Goal: Task Accomplishment & Management: Manage account settings

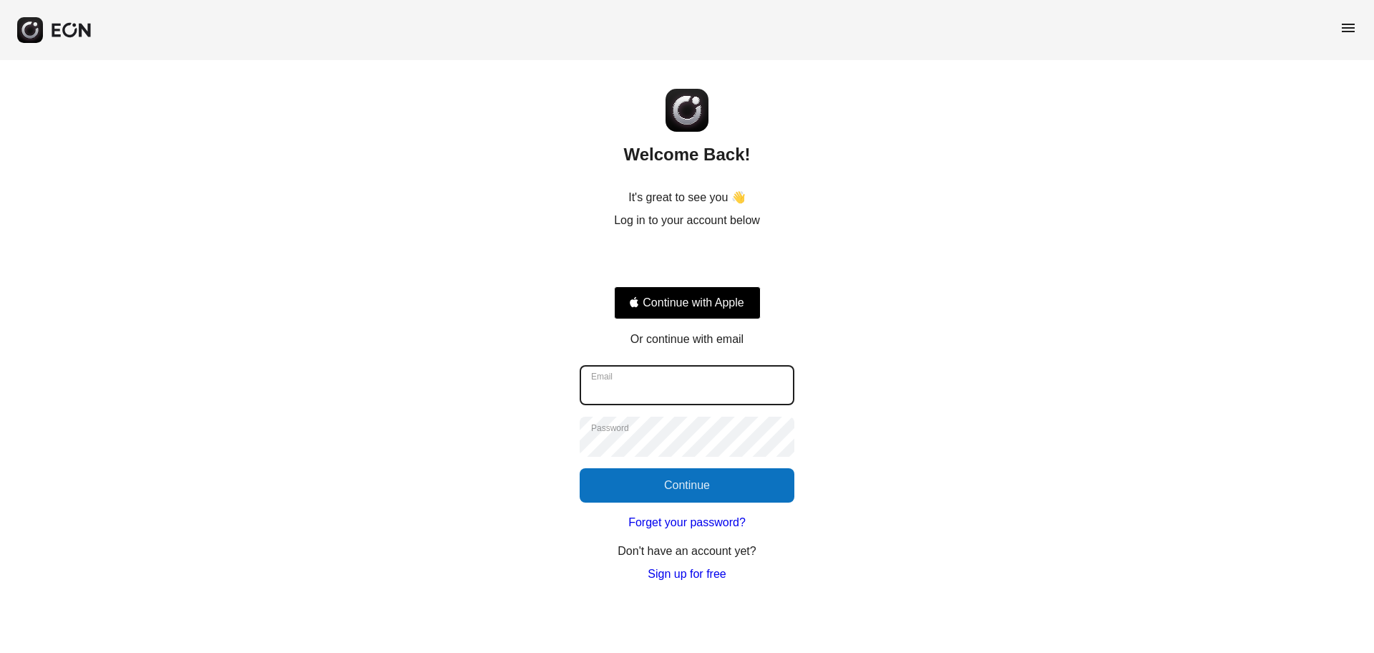
click at [690, 375] on input "Email" at bounding box center [687, 385] width 215 height 40
type input "**********"
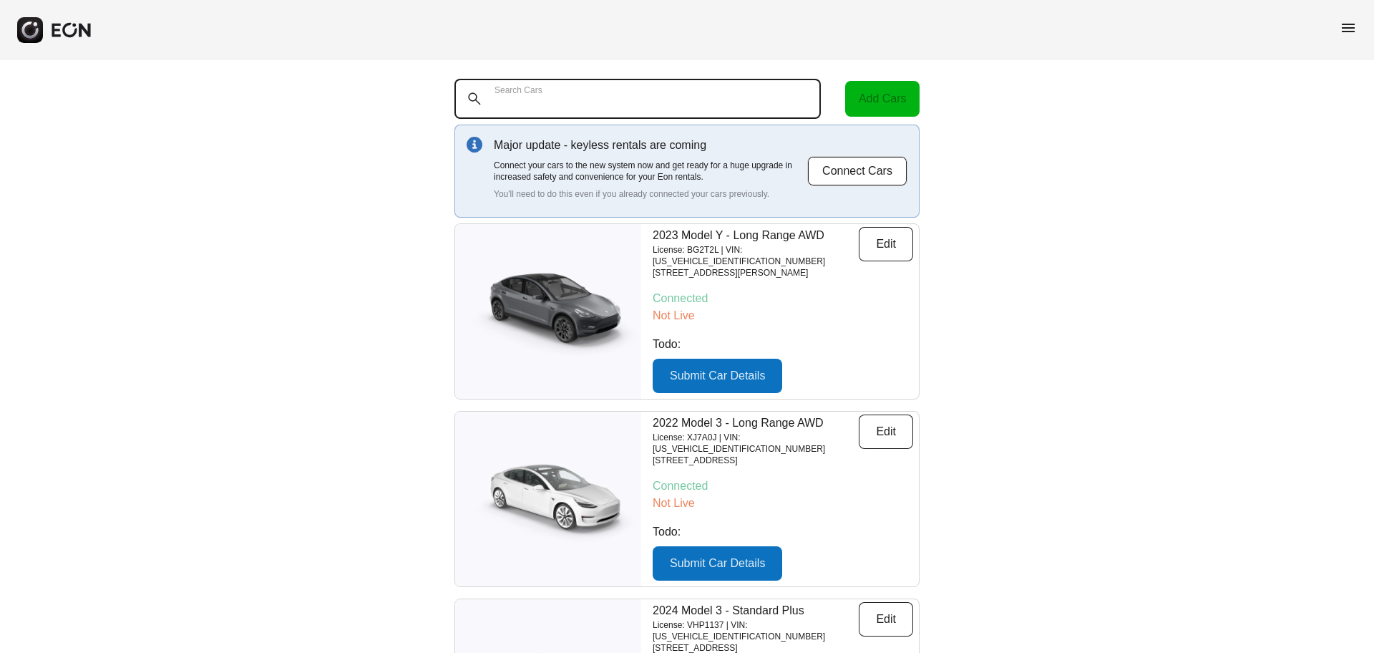
click at [526, 109] on Cars "Search Cars" at bounding box center [637, 99] width 366 height 40
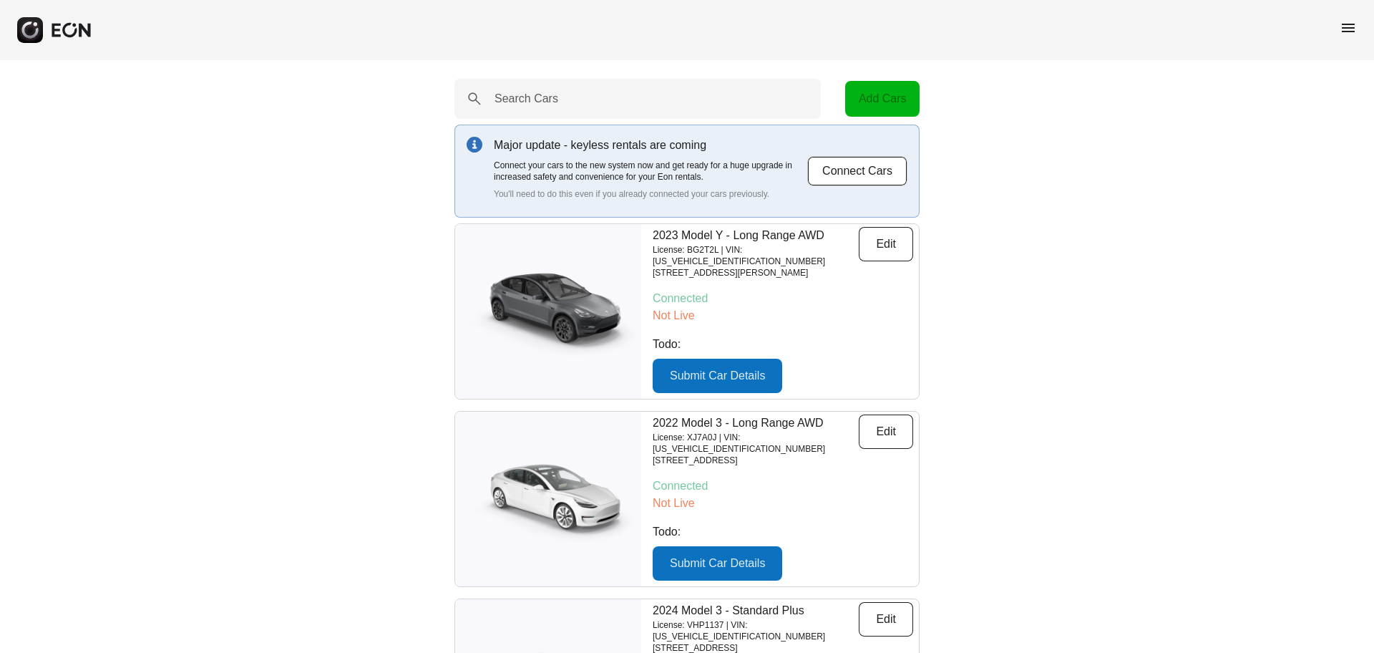
click at [1350, 20] on span "menu" at bounding box center [1348, 27] width 17 height 17
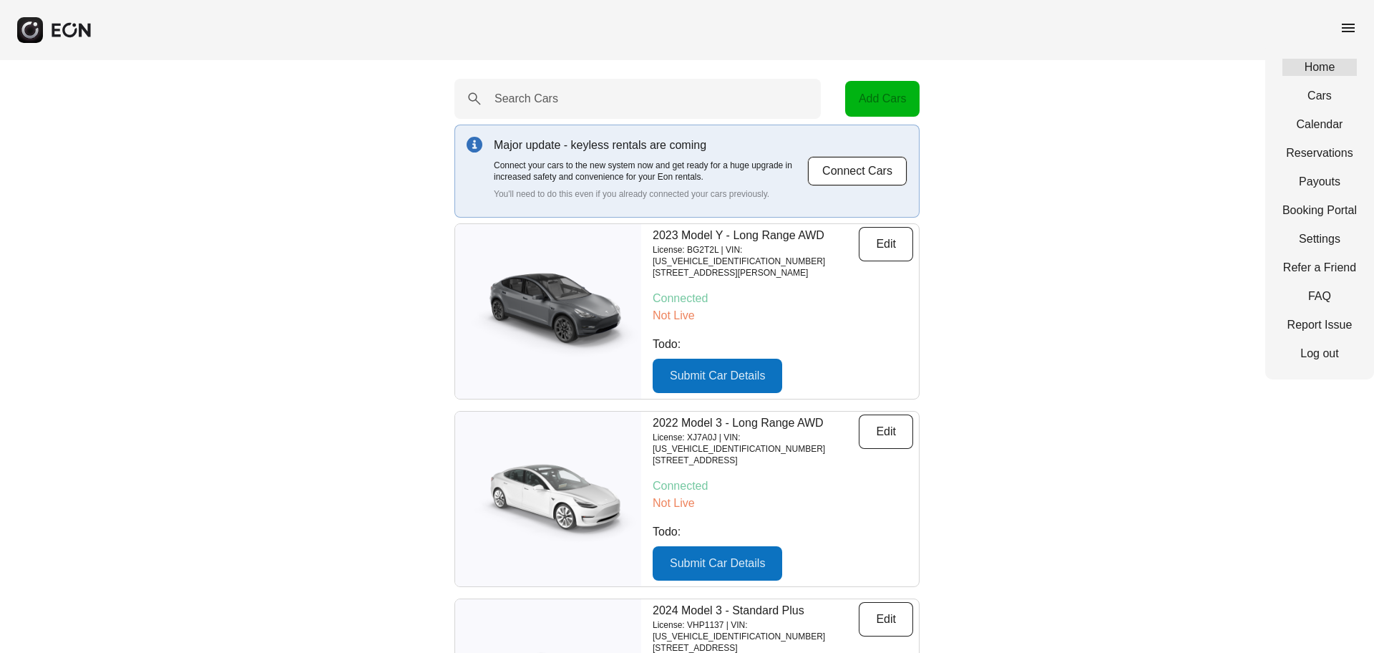
click at [1307, 66] on link "Home" at bounding box center [1319, 67] width 74 height 17
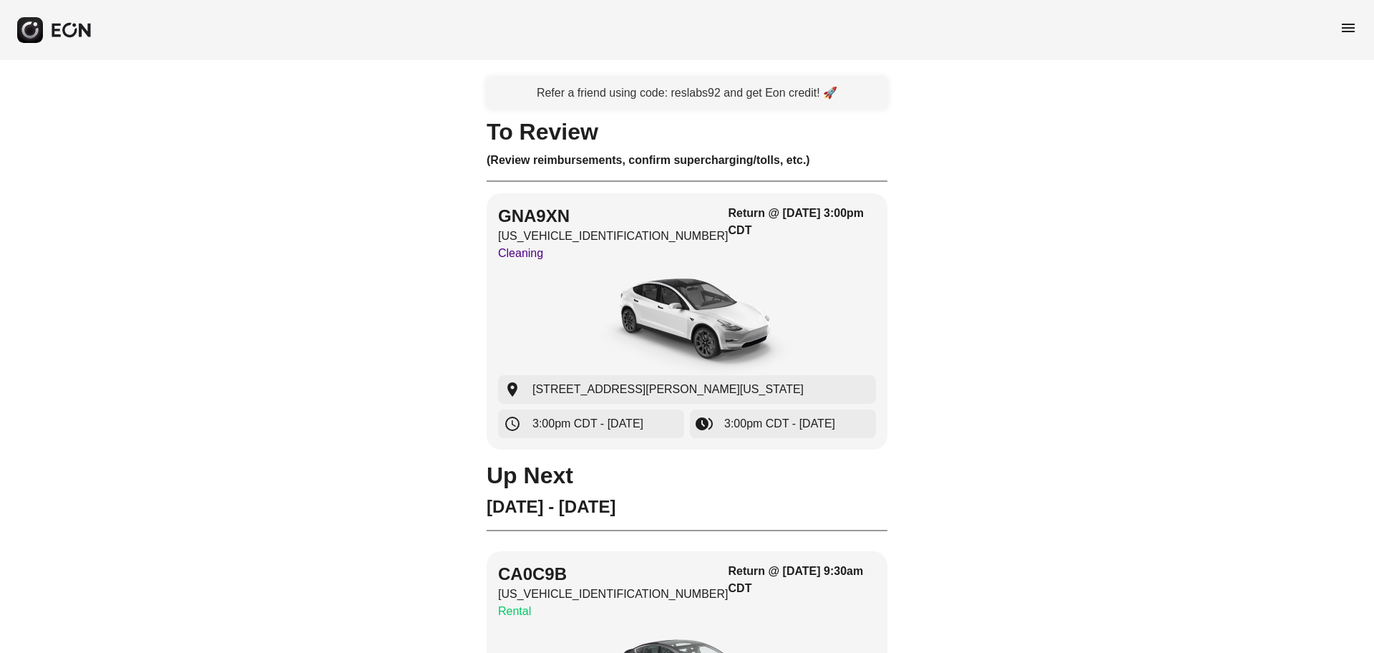
click at [1352, 25] on span "menu" at bounding box center [1348, 27] width 17 height 17
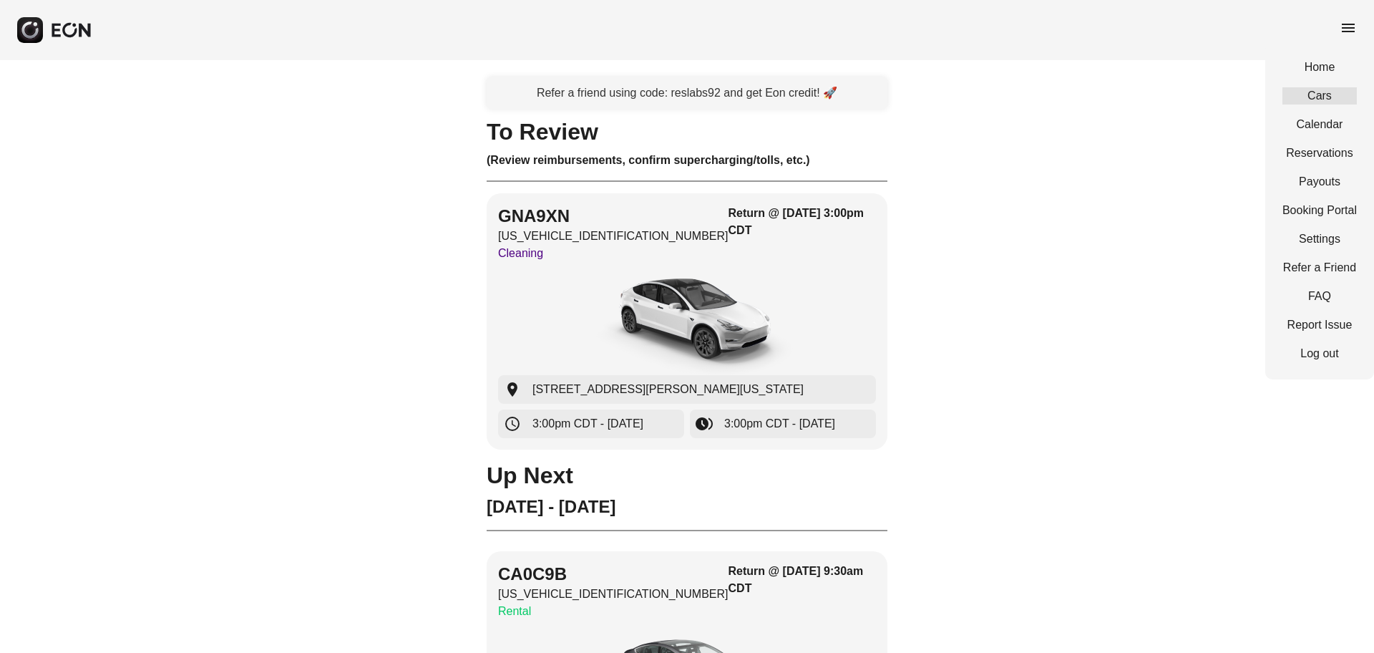
click at [1311, 93] on link "Cars" at bounding box center [1319, 95] width 74 height 17
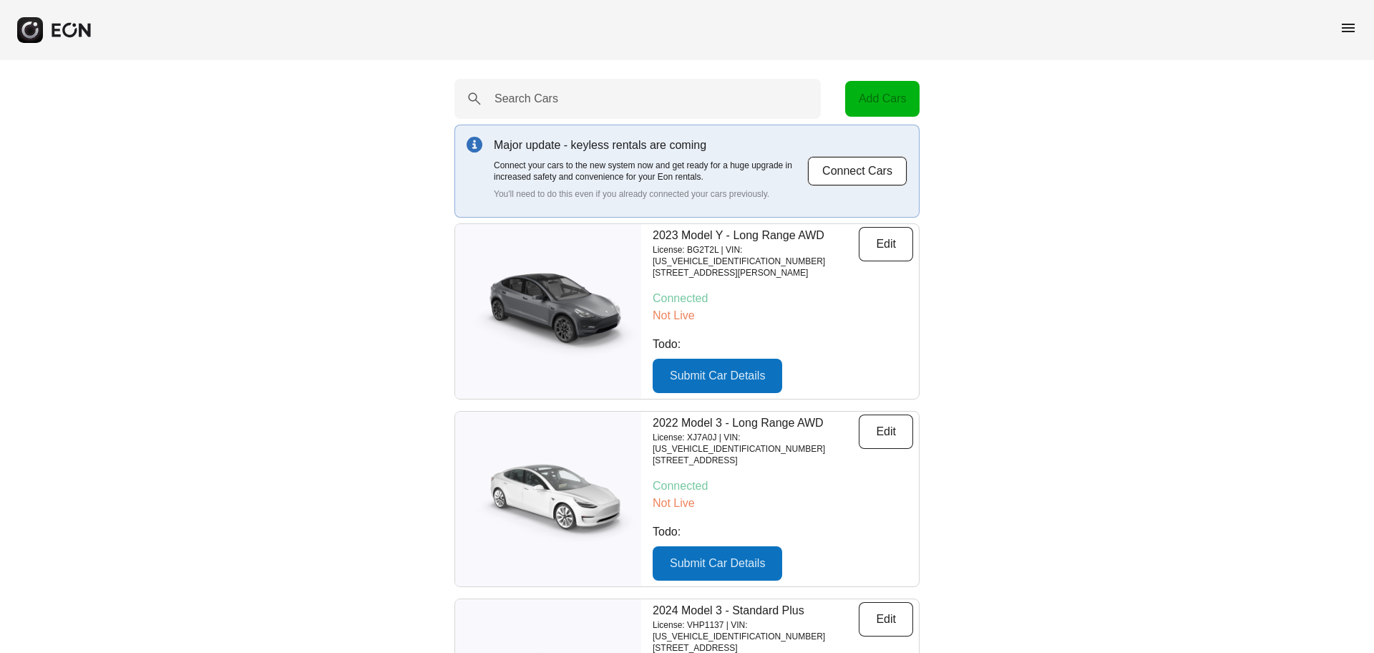
click at [1349, 23] on span "menu" at bounding box center [1348, 27] width 17 height 17
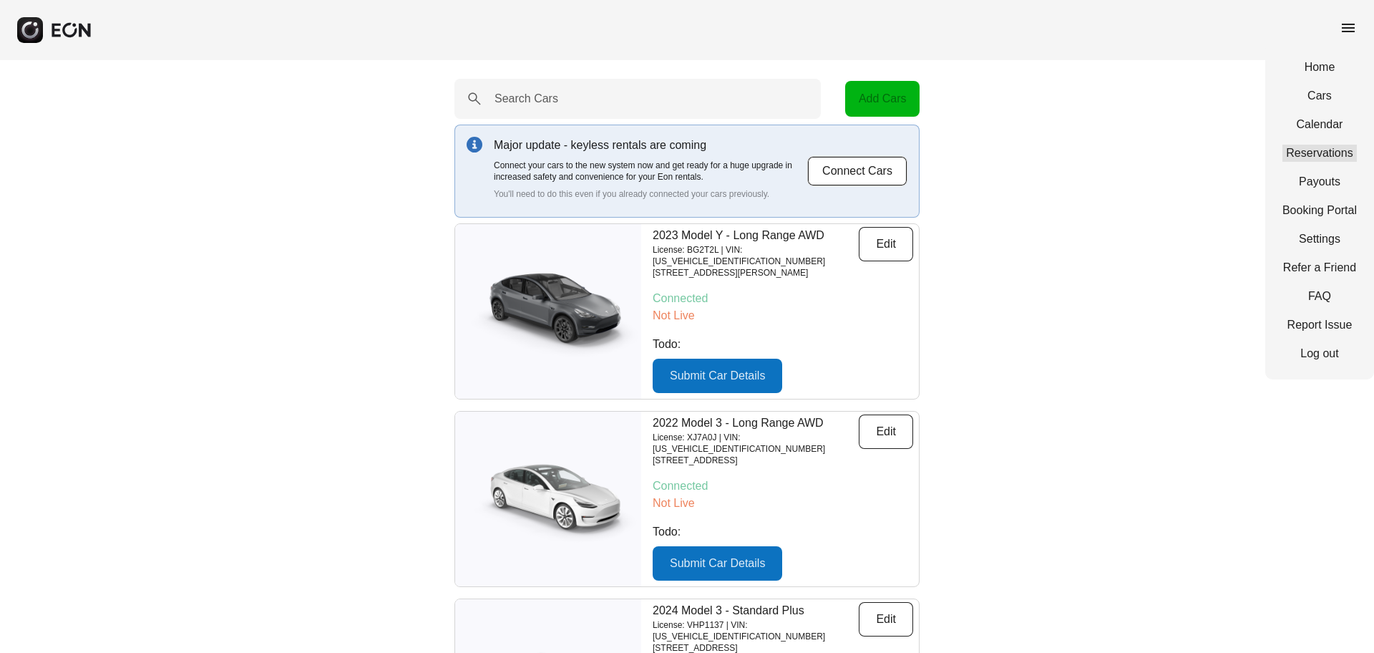
click at [1330, 152] on link "Reservations" at bounding box center [1319, 153] width 74 height 17
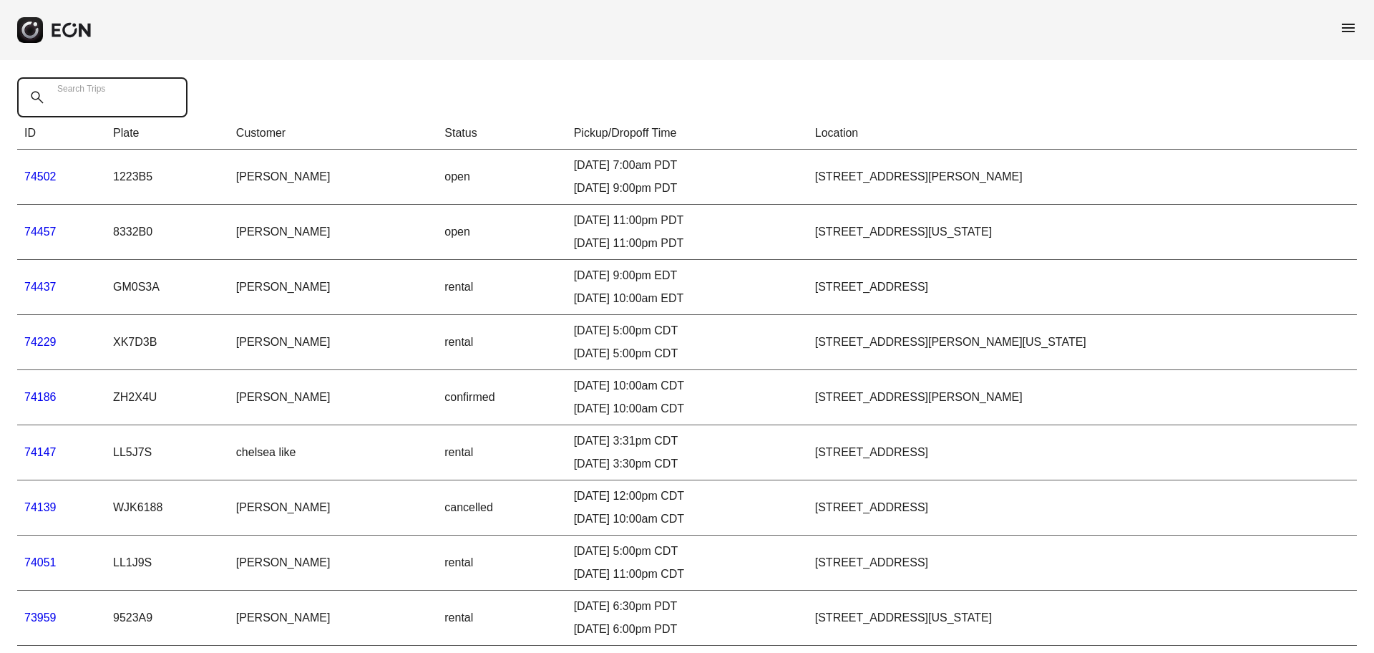
click at [112, 84] on Trips "Search Trips" at bounding box center [102, 97] width 170 height 40
paste Trips "*****"
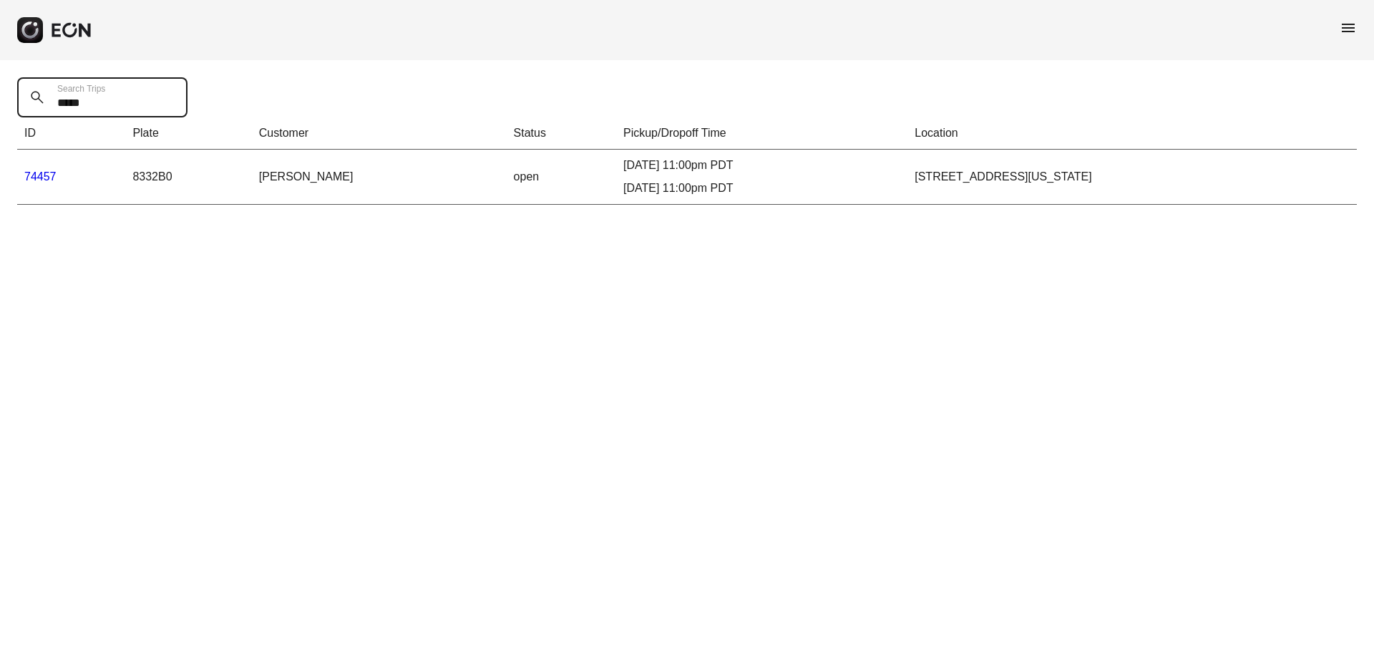
type Trips "*****"
click at [99, 181] on td "74457" at bounding box center [71, 177] width 108 height 55
click at [768, 147] on th "Pickup/Dropoff Time" at bounding box center [761, 133] width 291 height 32
click at [47, 180] on link "74457" at bounding box center [40, 176] width 32 height 12
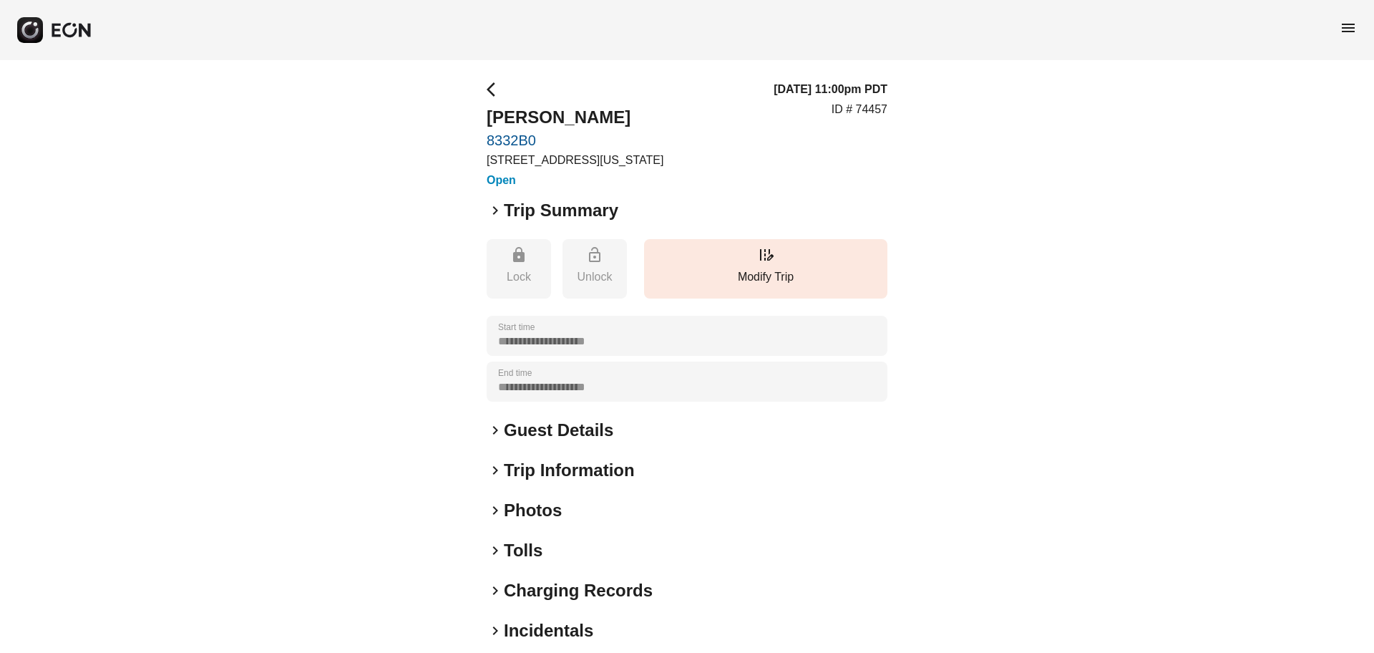
click at [507, 182] on h3 "Open" at bounding box center [575, 180] width 177 height 17
click at [502, 178] on h3 "Open" at bounding box center [575, 180] width 177 height 17
click at [759, 268] on p "Modify Trip" at bounding box center [765, 276] width 229 height 17
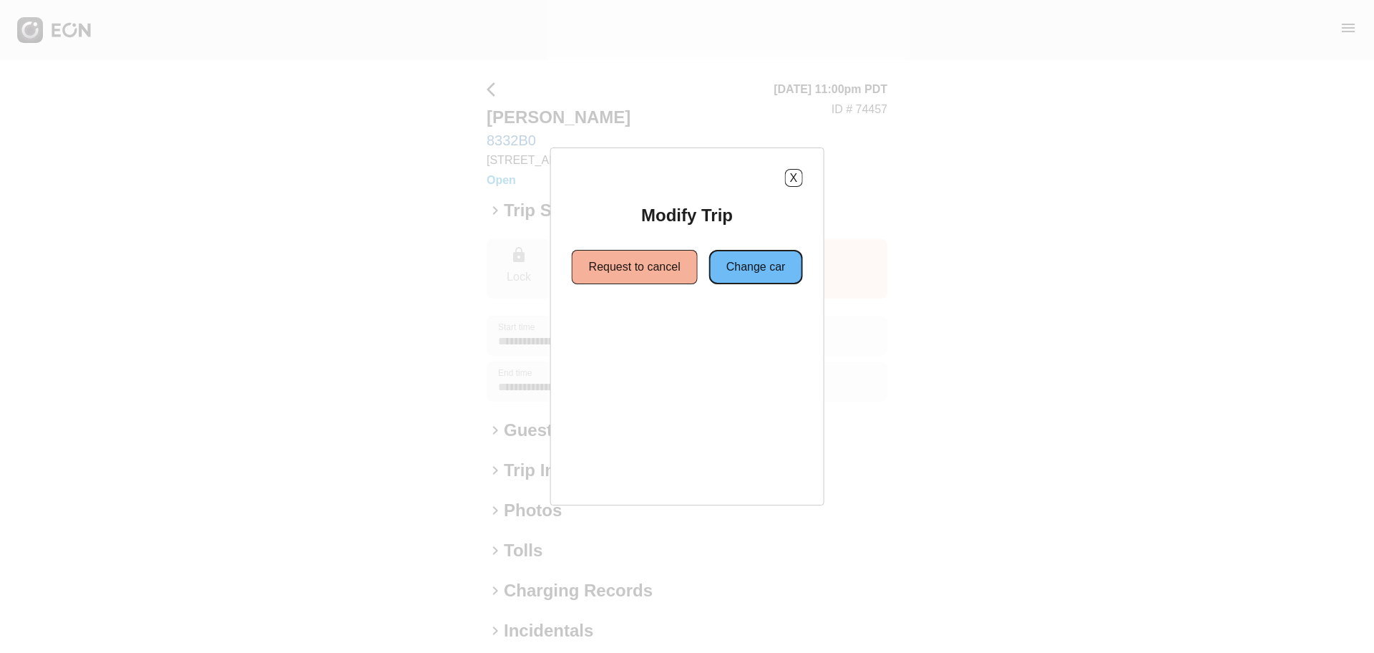
click at [758, 278] on button "Change car" at bounding box center [756, 267] width 94 height 34
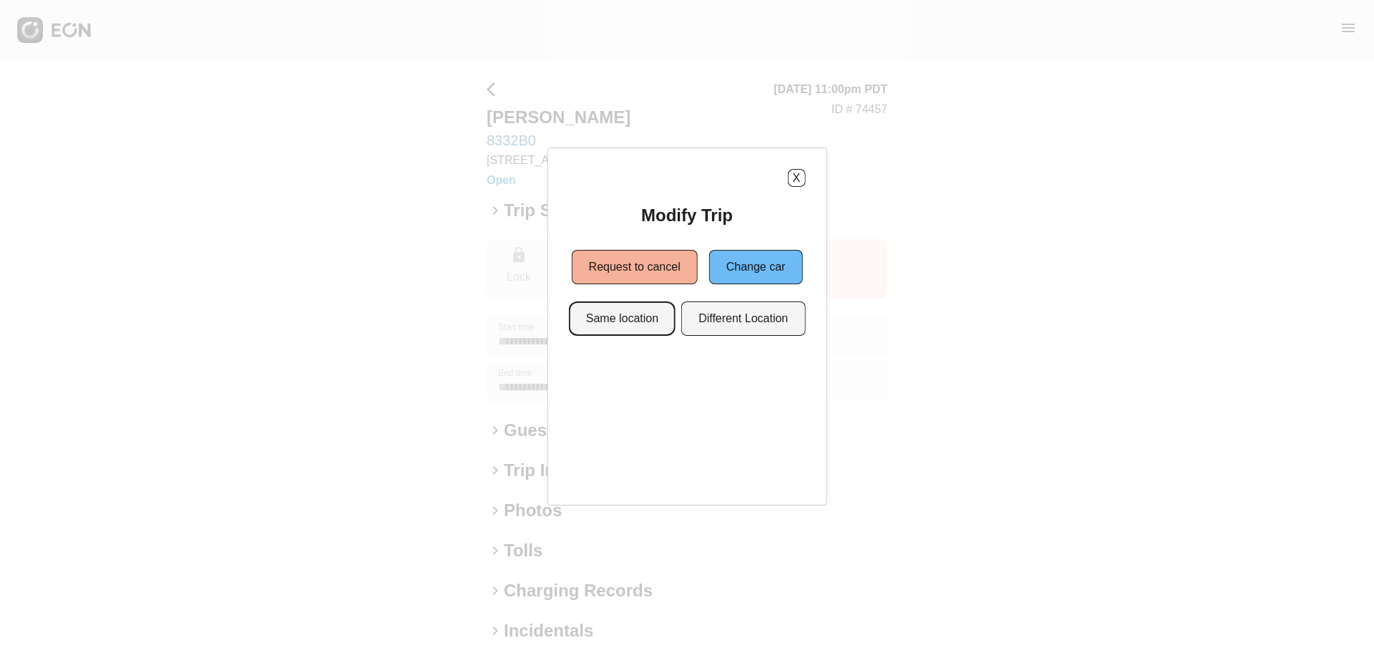
click at [651, 318] on button "Same location" at bounding box center [622, 318] width 107 height 34
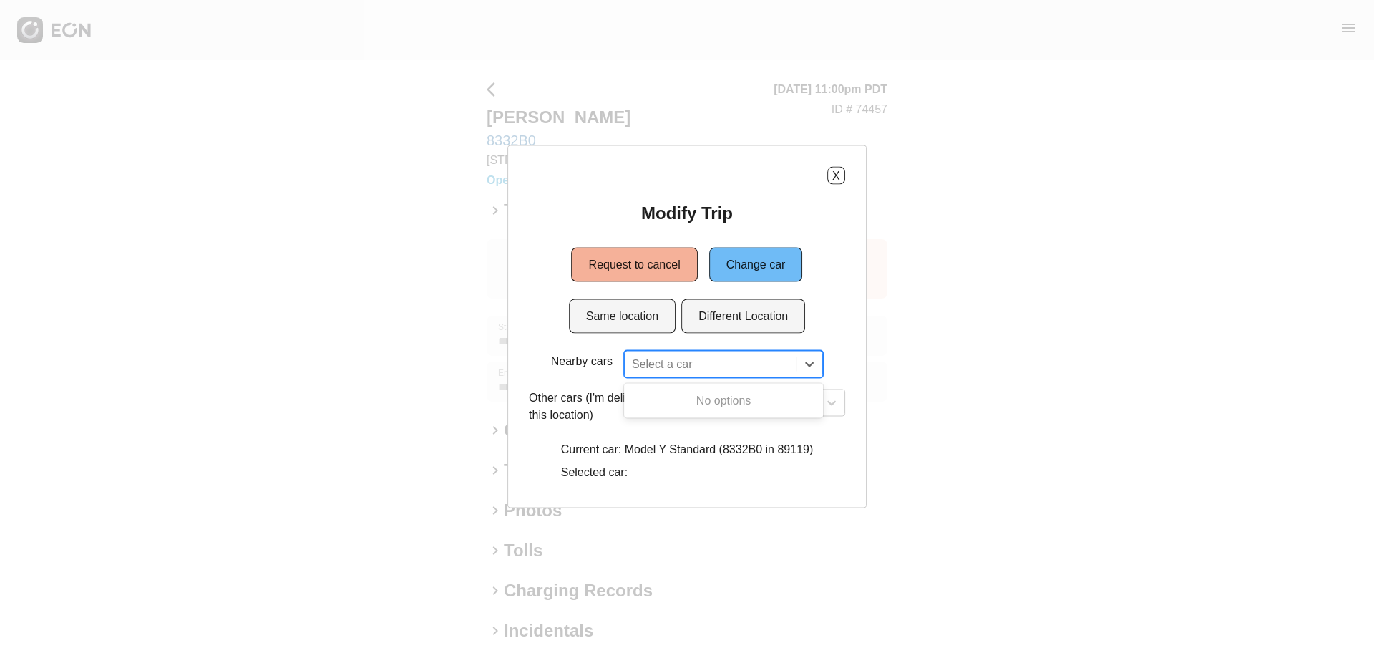
click at [662, 356] on div at bounding box center [710, 364] width 157 height 20
click at [807, 361] on icon at bounding box center [809, 364] width 14 height 14
click at [724, 354] on div at bounding box center [710, 364] width 157 height 20
click at [633, 301] on button "Same location" at bounding box center [622, 316] width 107 height 34
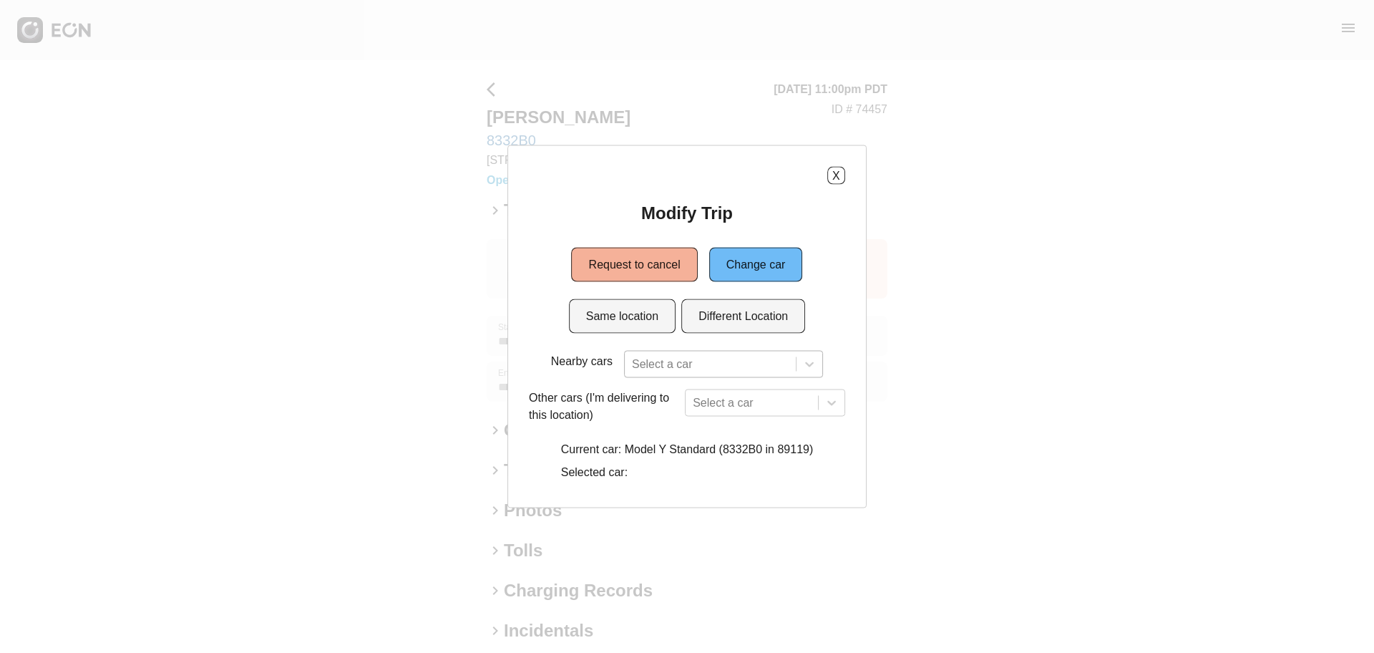
scroll to position [91, 0]
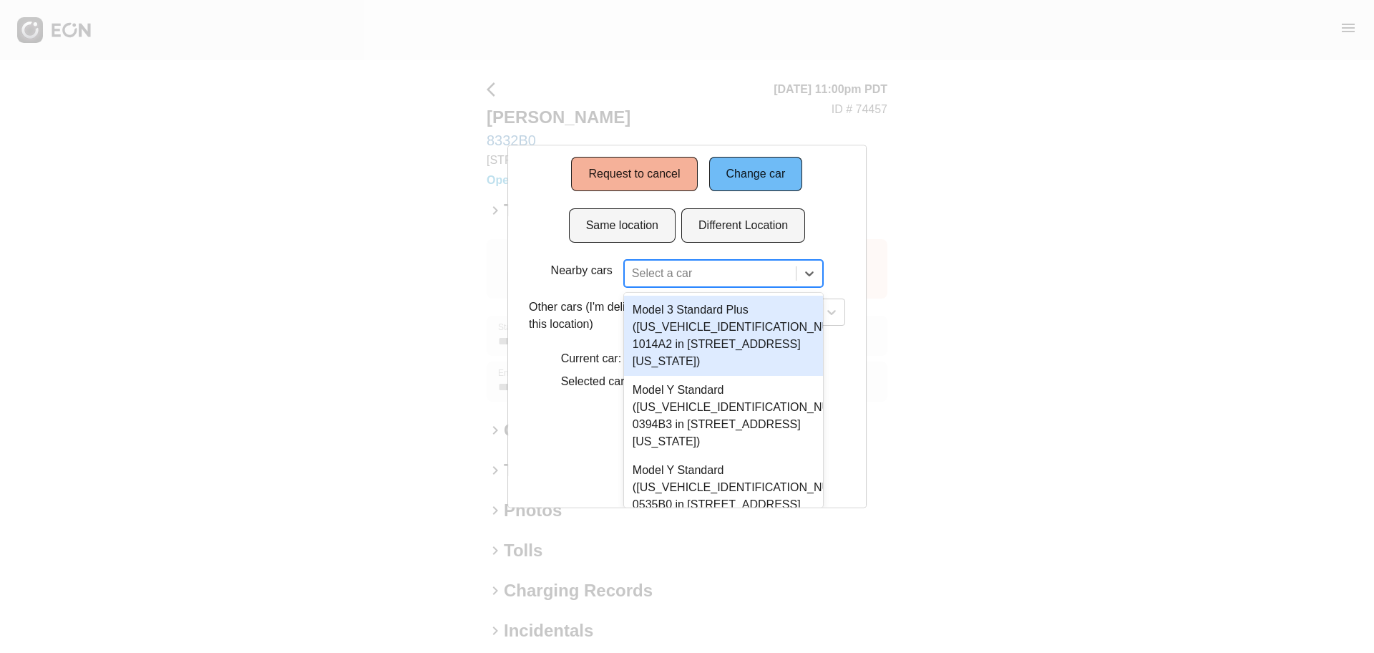
click at [672, 287] on div "35 results available. Use Up and Down to choose options, press Enter to select …" at bounding box center [723, 273] width 199 height 27
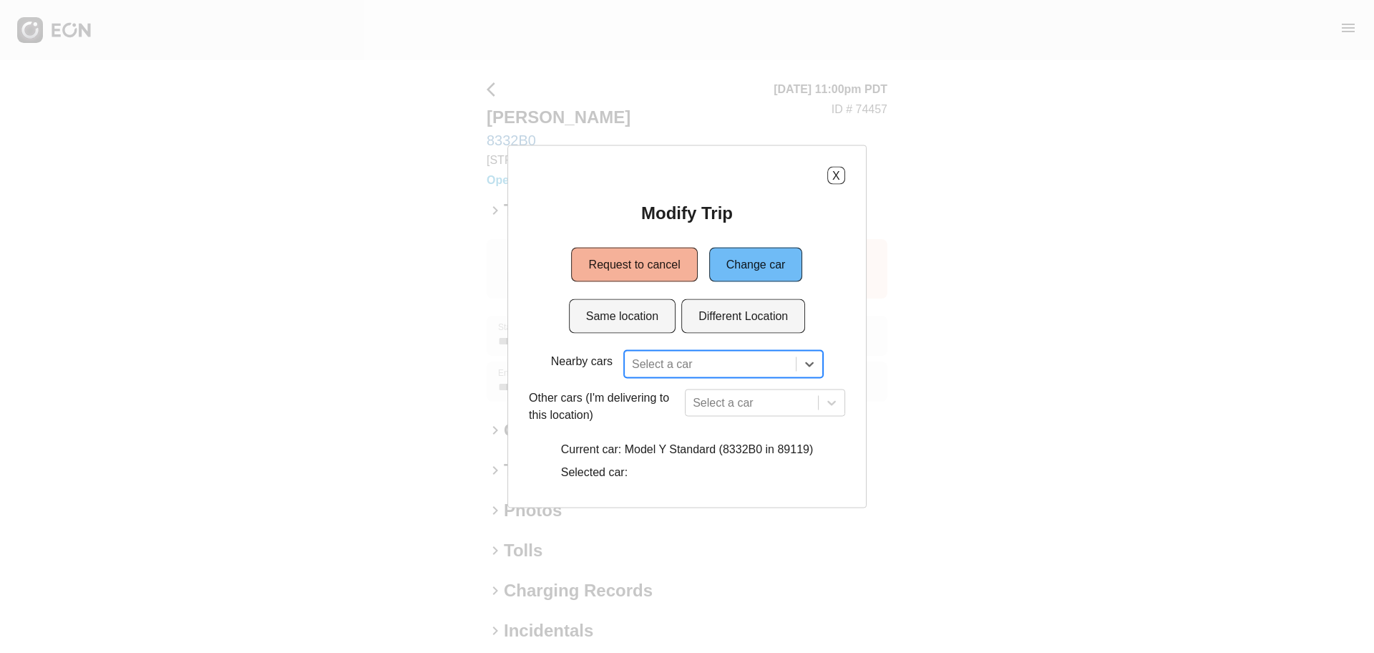
click at [706, 268] on div "Modify Trip Request to cancel Change car Same location Different Location Nearb…" at bounding box center [687, 344] width 316 height 285
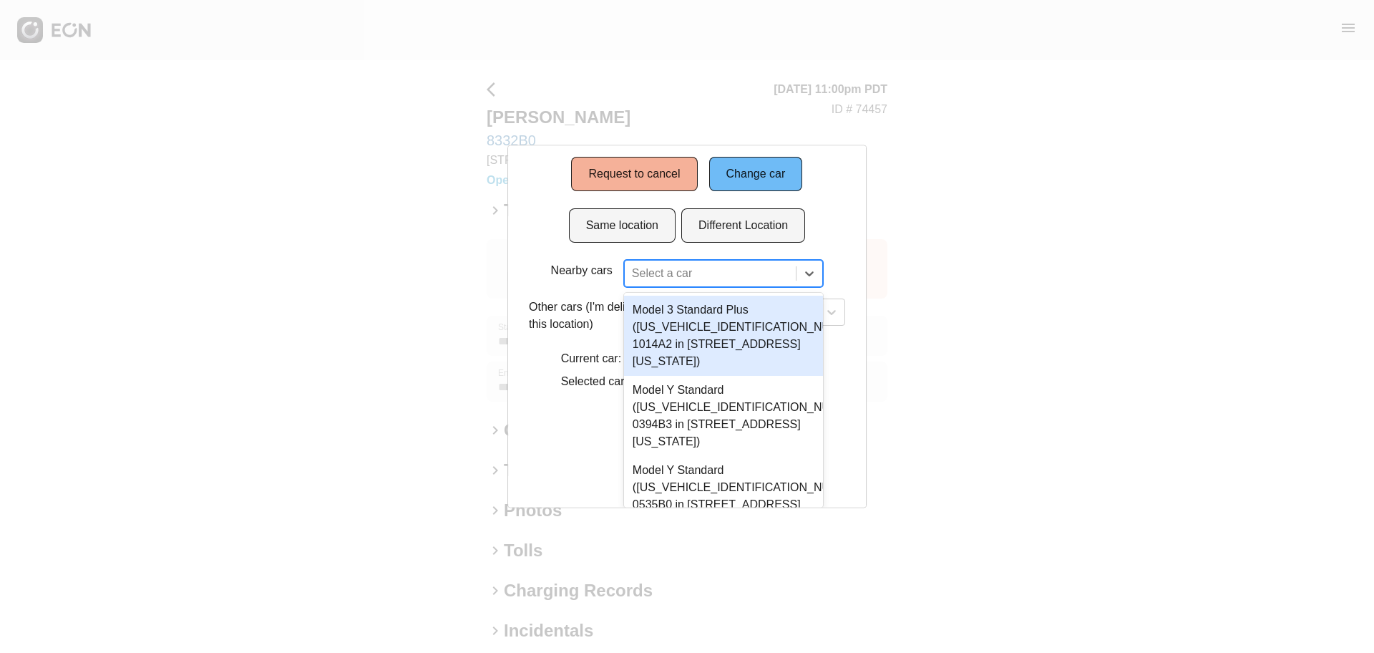
click at [663, 287] on div "35 results available. Use Up and Down to choose options, press Enter to select …" at bounding box center [723, 273] width 199 height 27
paste input "******"
type input "******"
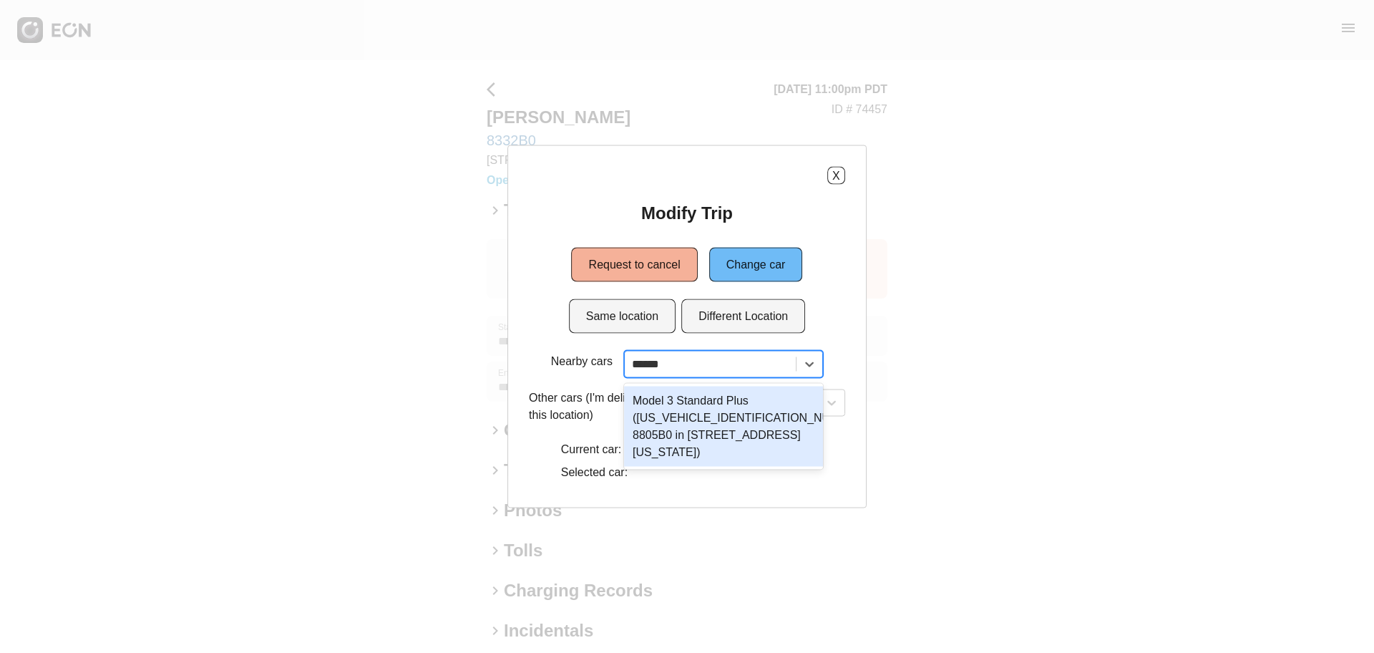
scroll to position [0, 0]
click at [736, 432] on div "Model 3 Standard Plus ([US_VEHICLE_IDENTIFICATION_NUMBER] 8805B0 in [STREET_ADD…" at bounding box center [723, 426] width 199 height 80
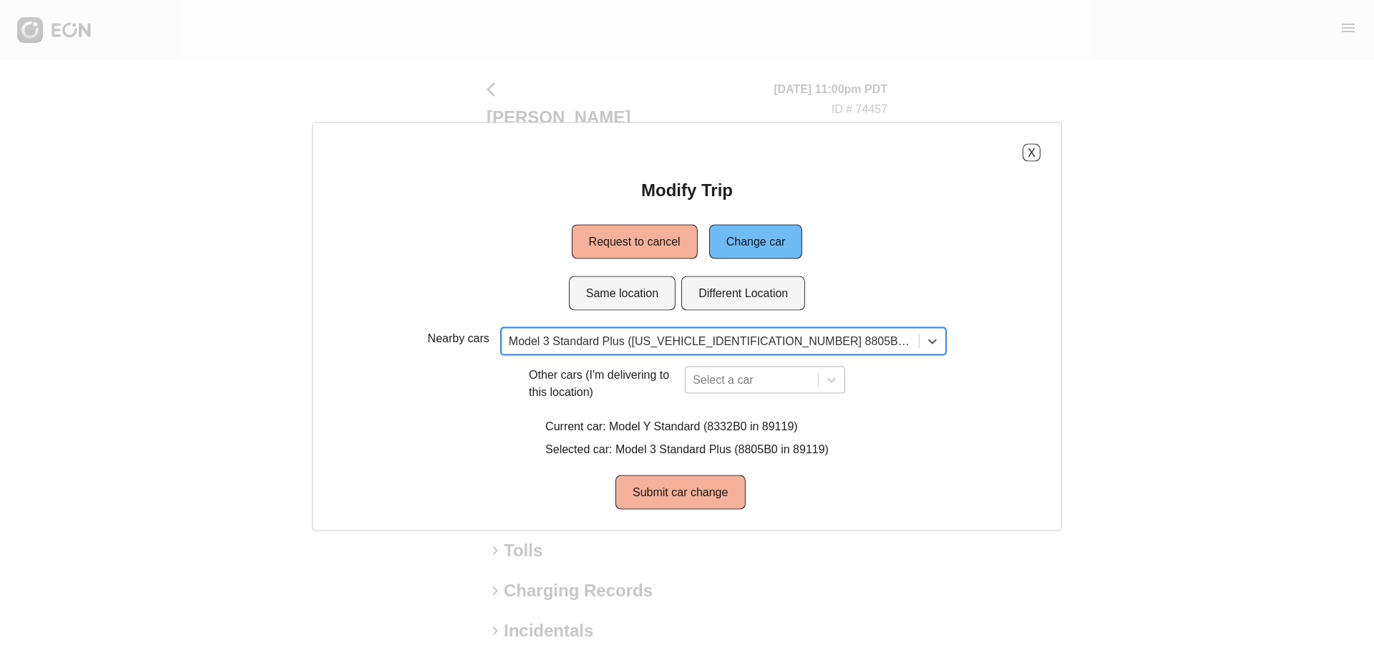
click at [763, 379] on div "Select a car" at bounding box center [765, 379] width 160 height 27
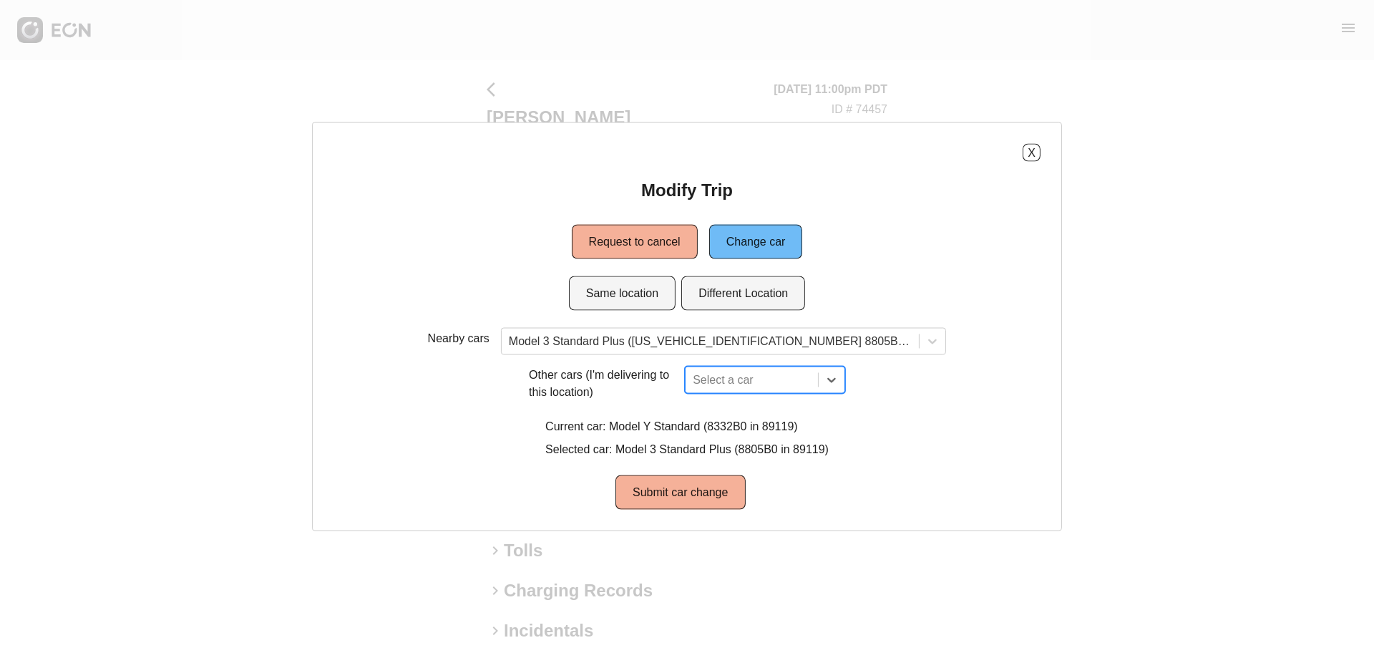
click at [778, 289] on div "Modify Trip Request to cancel Change car Same location Different Location Nearb…" at bounding box center [686, 344] width 707 height 331
click at [766, 384] on div "Select a car" at bounding box center [765, 379] width 160 height 27
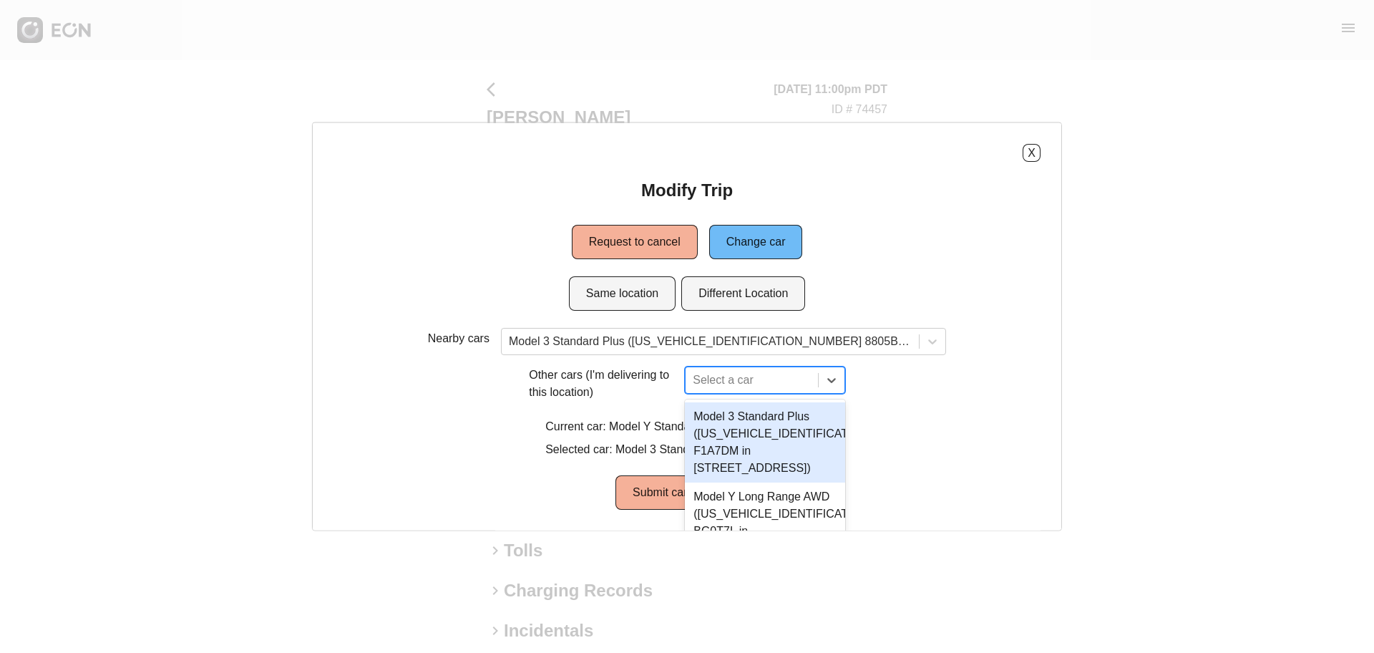
click at [887, 341] on div "Nearby cars Model 3 Standard Plus ([US_VEHICLE_IDENTIFICATION_NUMBER] 8805B0 in…" at bounding box center [686, 419] width 707 height 182
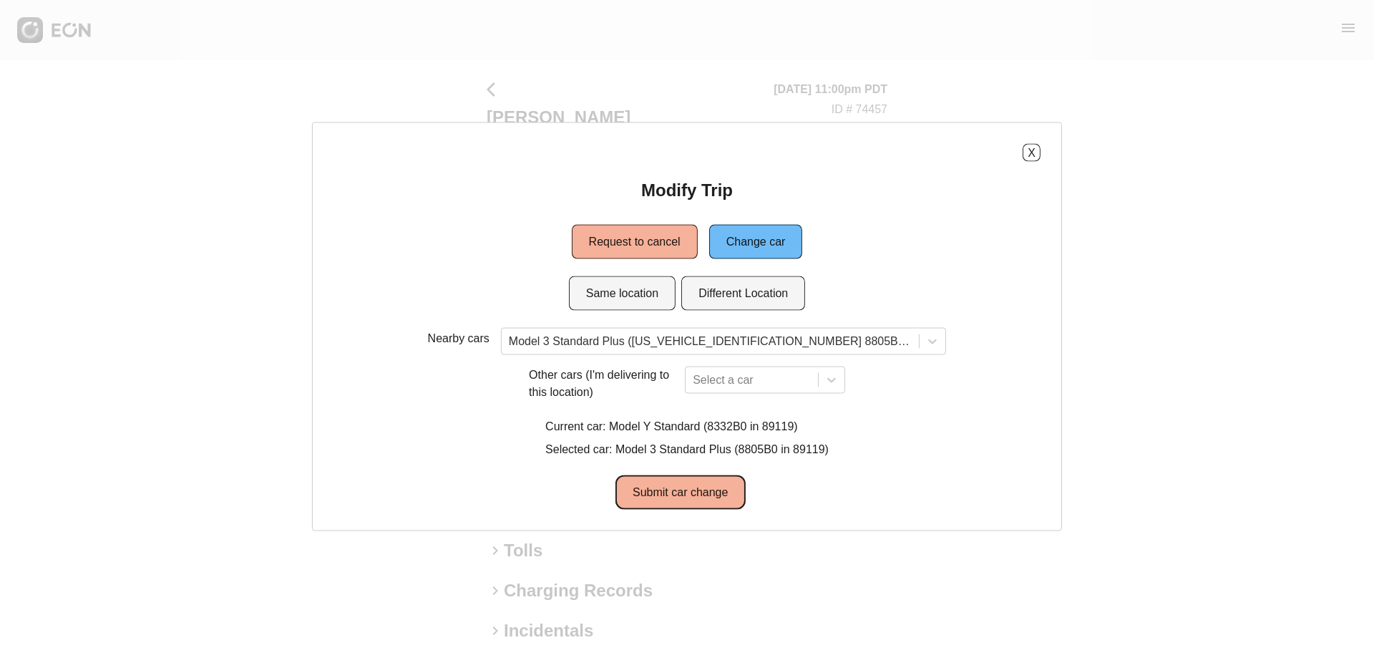
click at [693, 501] on button "Submit car change" at bounding box center [680, 492] width 130 height 34
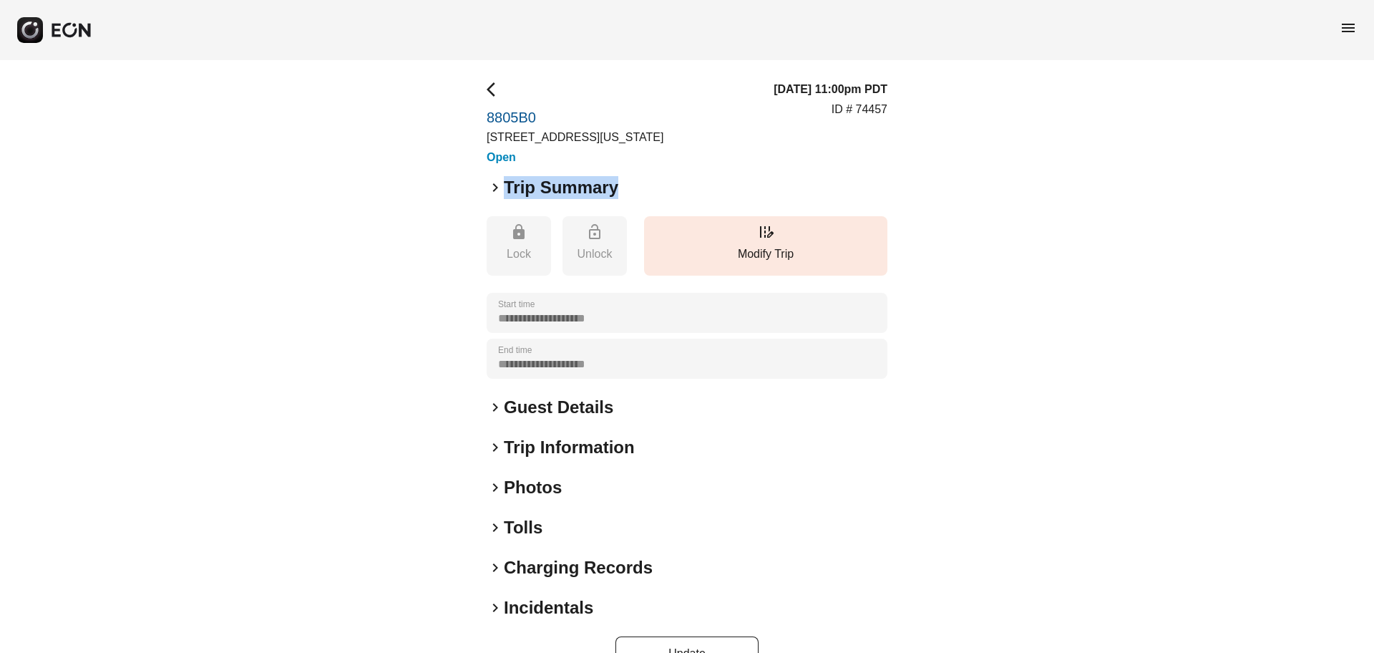
drag, startPoint x: 1373, startPoint y: 155, endPoint x: 1373, endPoint y: 177, distance: 22.9
click at [1373, 177] on div "**********" at bounding box center [687, 375] width 1374 height 631
click at [799, 232] on button "edit_road Modify Trip" at bounding box center [765, 245] width 243 height 59
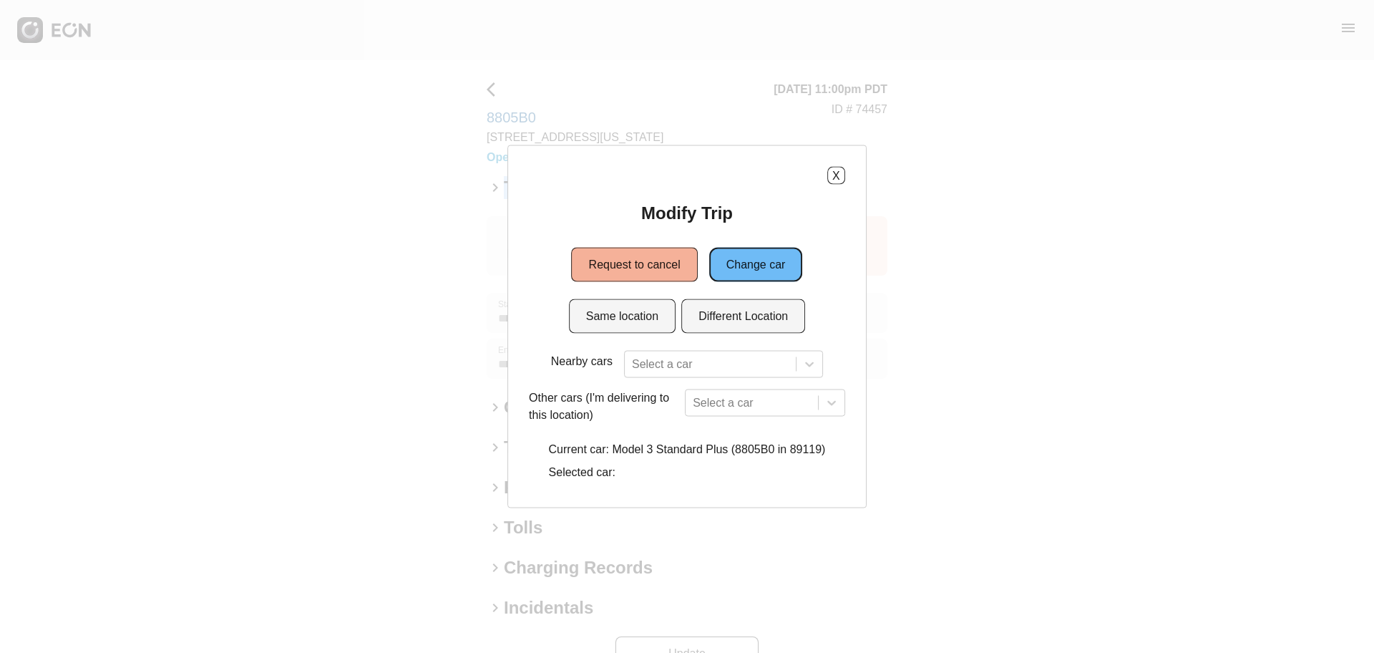
click at [769, 266] on button "Change car" at bounding box center [756, 265] width 94 height 34
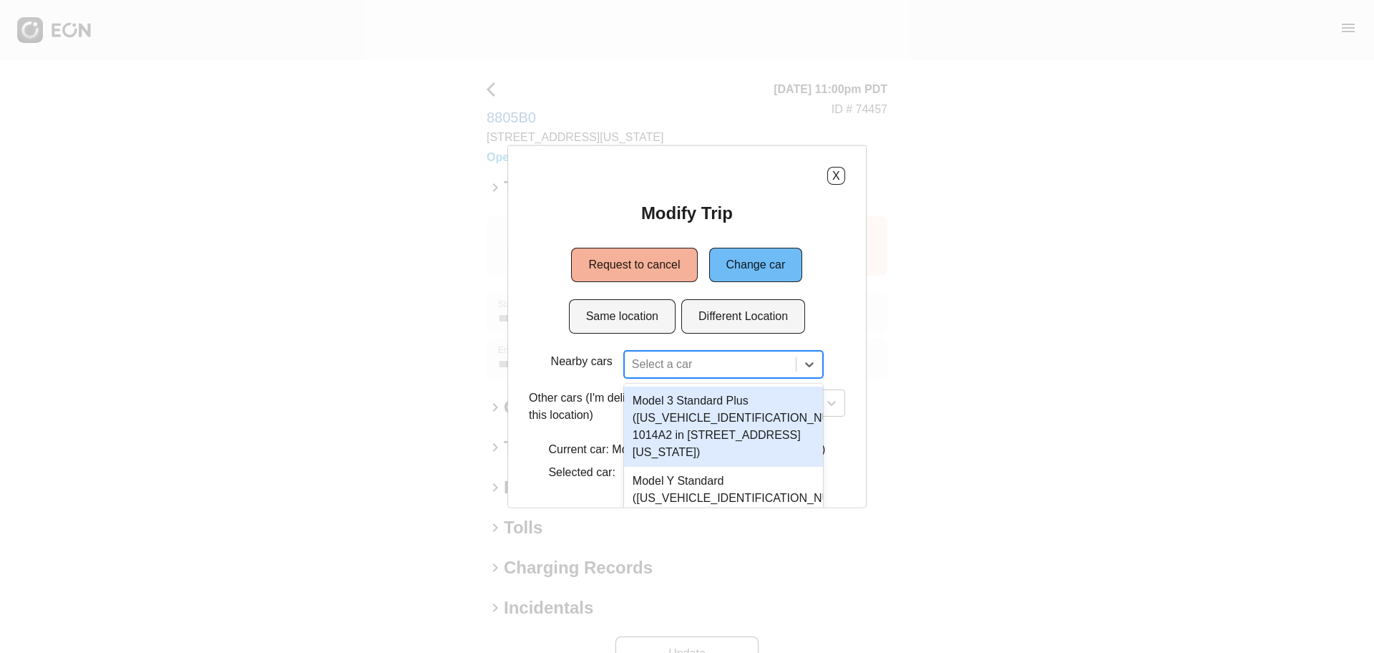
scroll to position [91, 0]
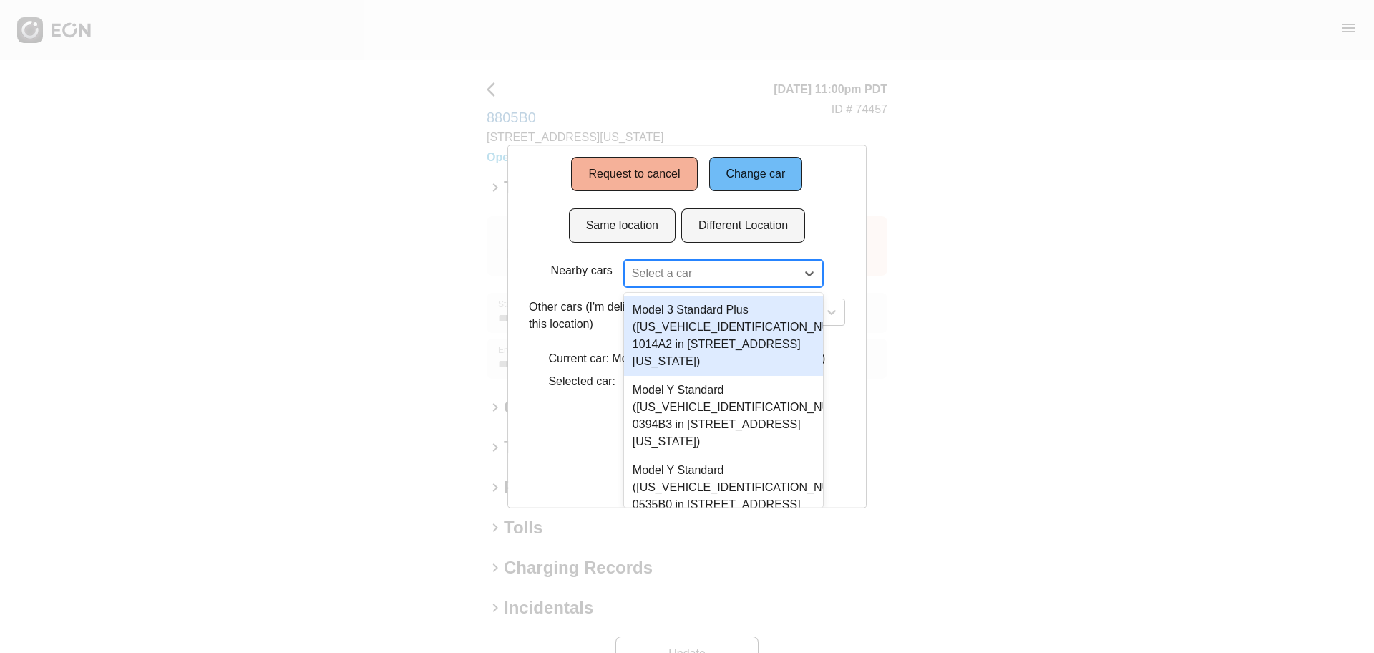
click at [680, 287] on div "34 results available. Use Up and Down to choose options, press Enter to select …" at bounding box center [723, 273] width 199 height 27
click at [654, 287] on div "35 results available. Use Up and Down to choose options, press Enter to select …" at bounding box center [723, 273] width 199 height 27
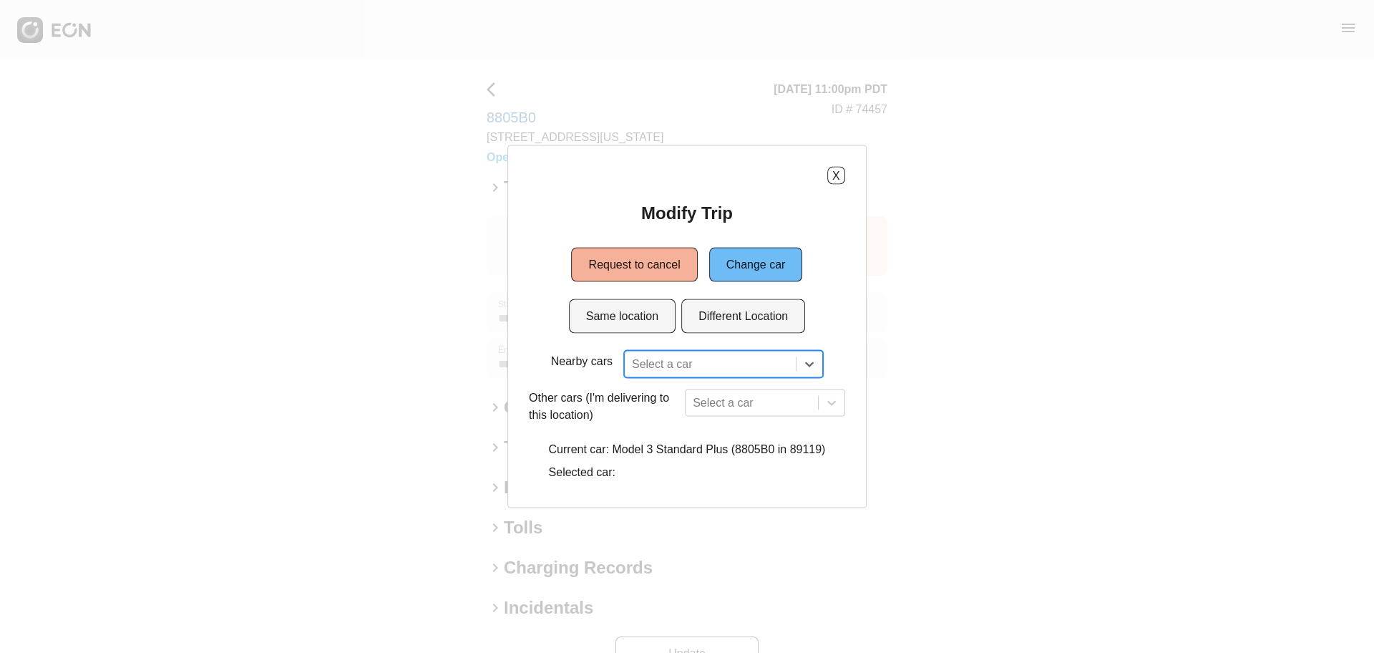
click at [690, 270] on div "Modify Trip Request to cancel Change car Same location Different Location Nearb…" at bounding box center [687, 344] width 316 height 285
paste input "******"
type input "******"
click at [725, 369] on div at bounding box center [710, 364] width 157 height 20
click at [758, 262] on button "Change car" at bounding box center [756, 265] width 94 height 34
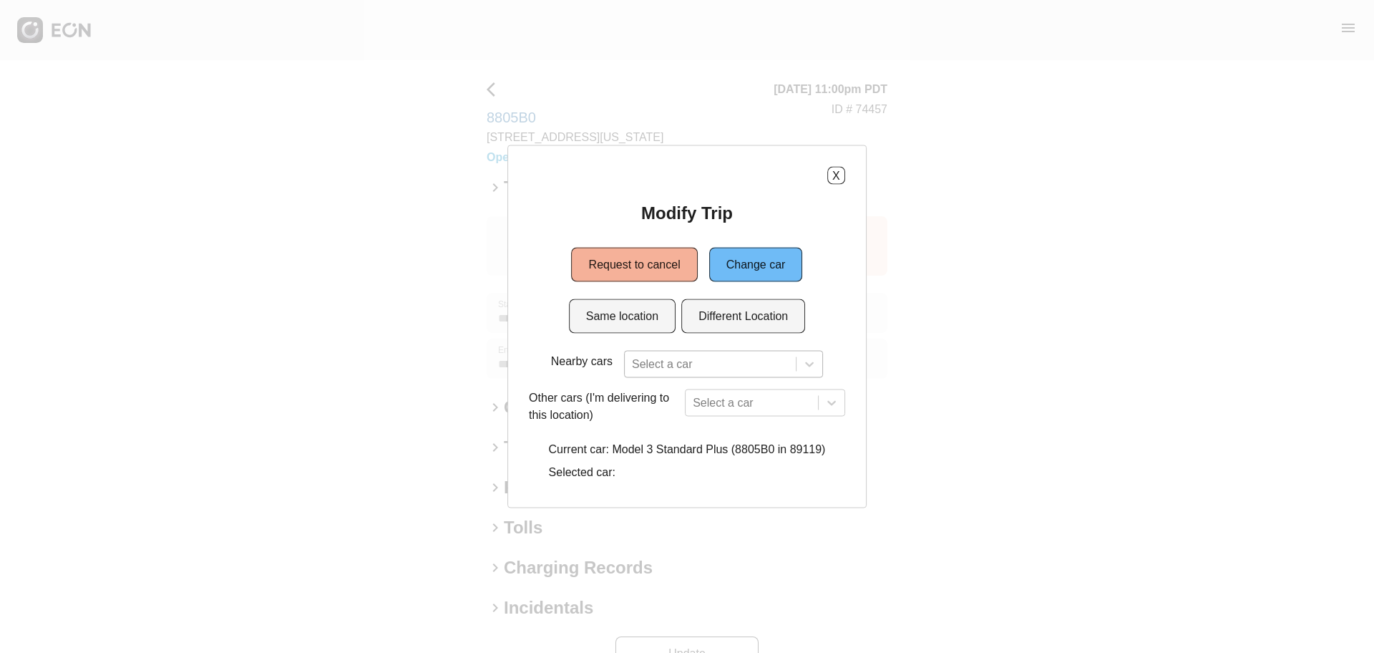
scroll to position [91, 0]
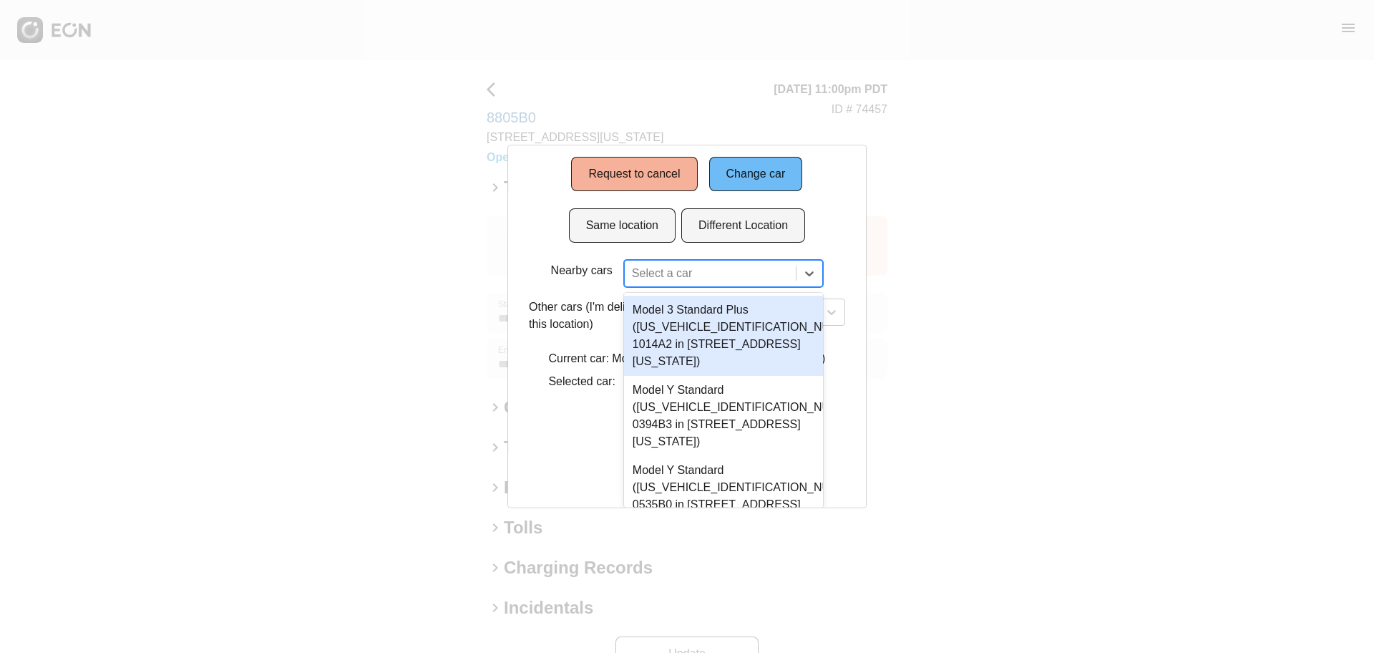
click at [651, 287] on div "35 results available. Use Up and Down to choose options, press Enter to select …" at bounding box center [723, 273] width 199 height 27
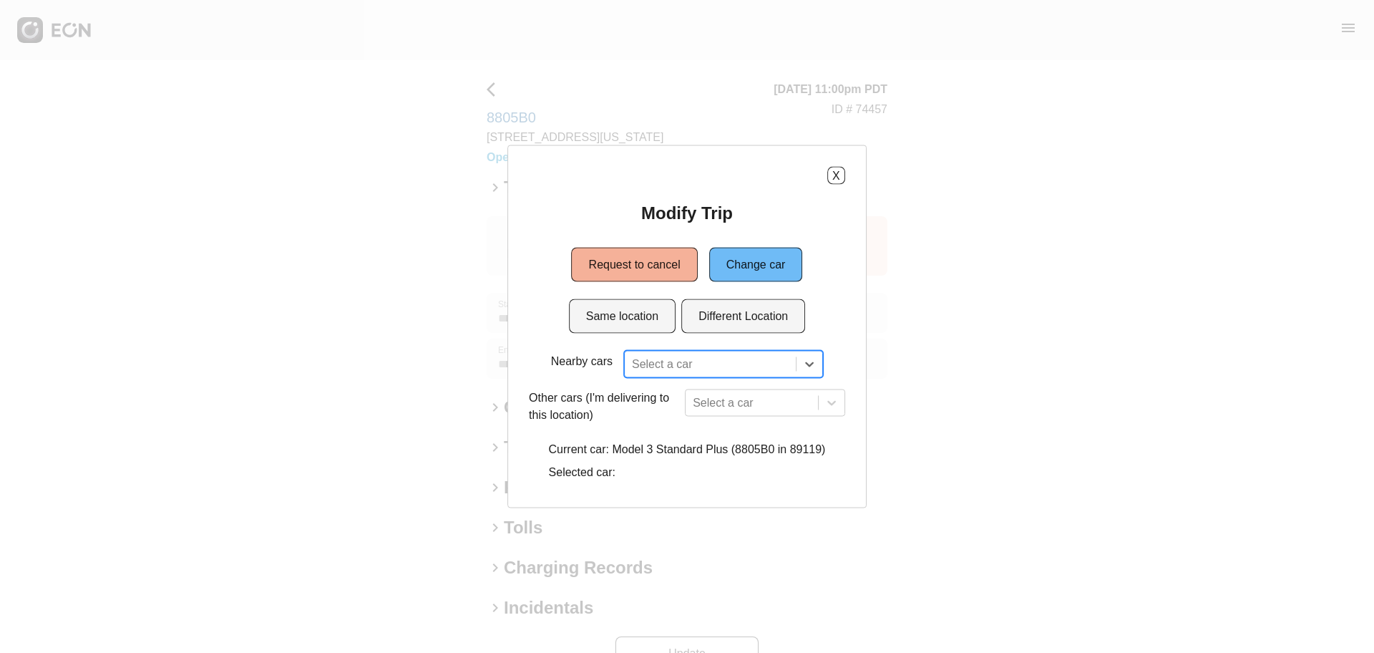
click at [676, 263] on div "Modify Trip Request to cancel Change car Same location Different Location Nearb…" at bounding box center [687, 344] width 316 height 285
paste input "******"
type input "******"
click at [668, 353] on div at bounding box center [710, 364] width 171 height 26
click at [643, 318] on button "Same location" at bounding box center [622, 316] width 107 height 34
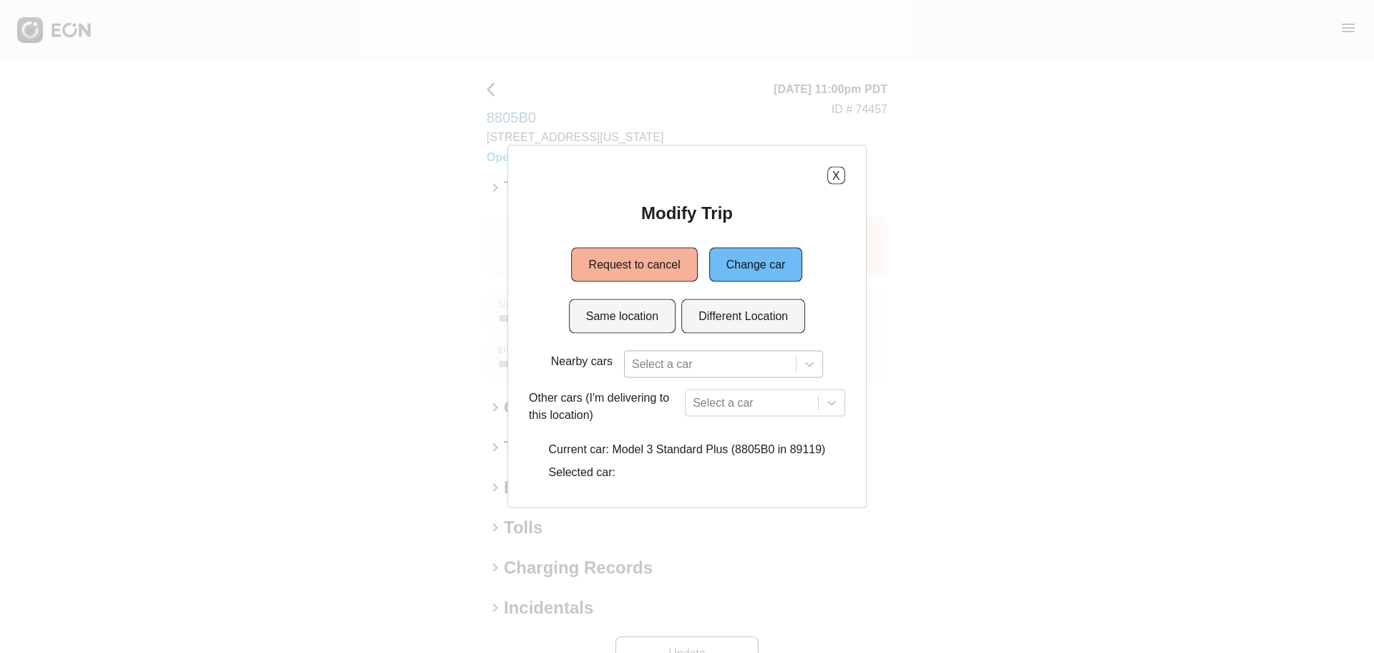
scroll to position [91, 0]
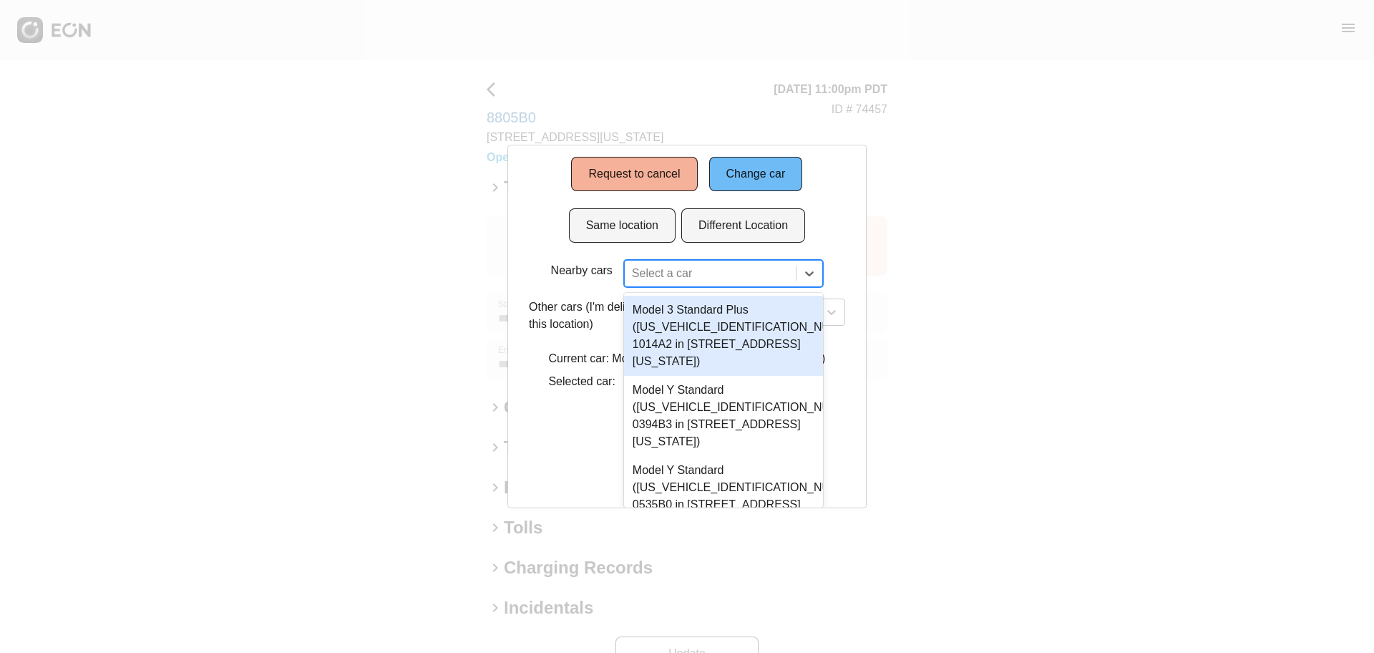
click at [649, 287] on div "35 results available. Use Up and Down to choose options, press Enter to select …" at bounding box center [723, 273] width 199 height 27
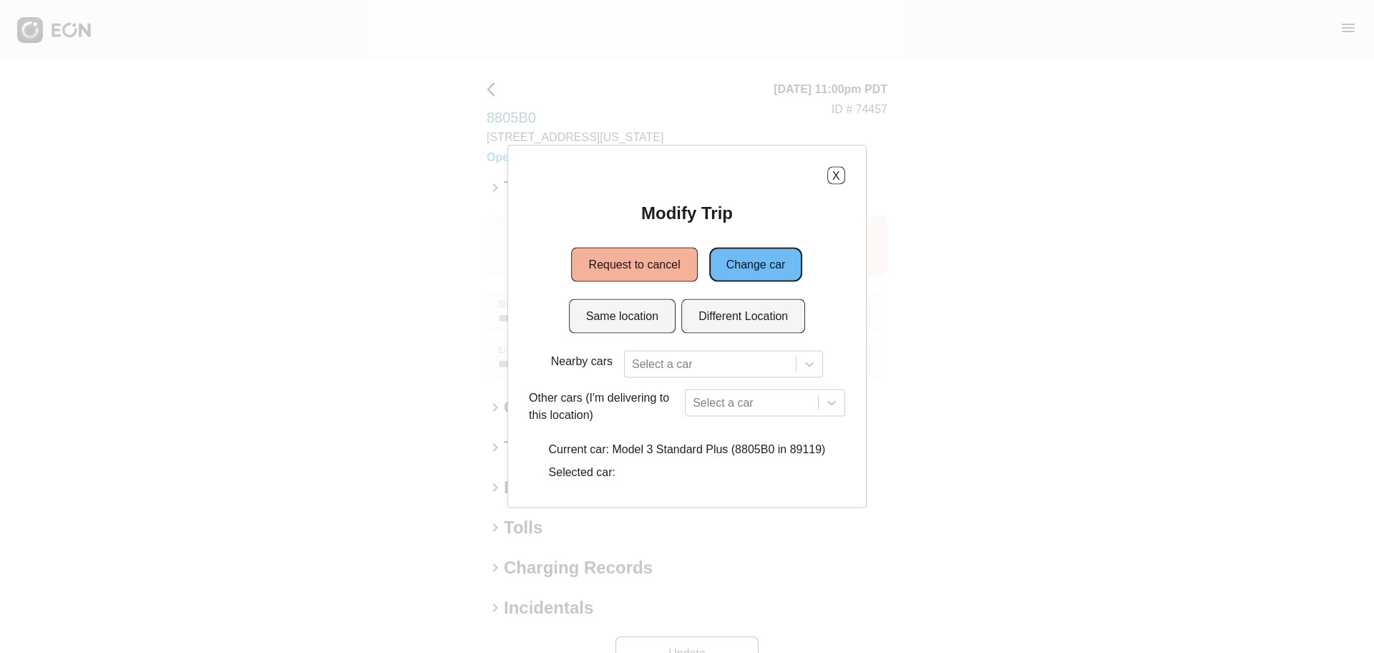
click at [756, 176] on div "X Modify Trip Request to cancel Change car Same location Different Location Nea…" at bounding box center [687, 327] width 316 height 320
click at [746, 269] on button "Change car" at bounding box center [756, 265] width 94 height 34
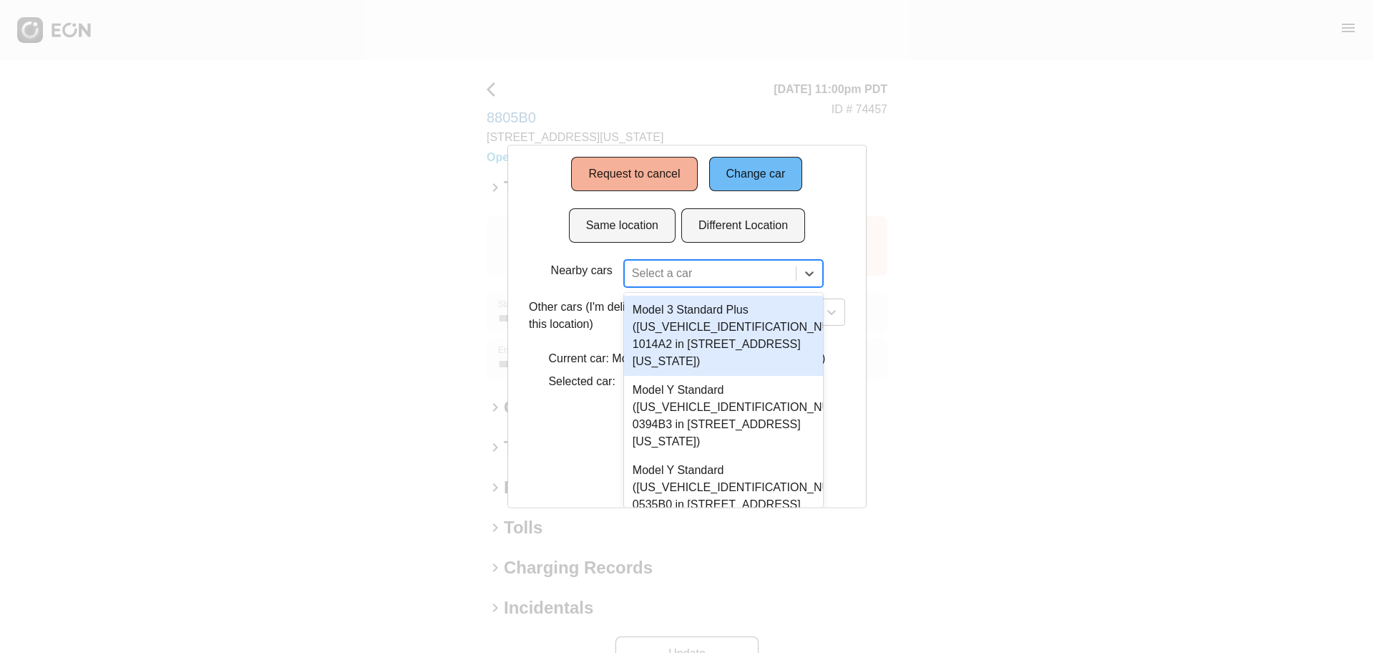
click at [651, 287] on div "35 results available. Use Up and Down to choose options, press Enter to select …" at bounding box center [723, 273] width 199 height 27
click at [726, 287] on div "35 results available. Use Up and Down to choose options, press Enter to select …" at bounding box center [723, 273] width 199 height 27
paste input "******"
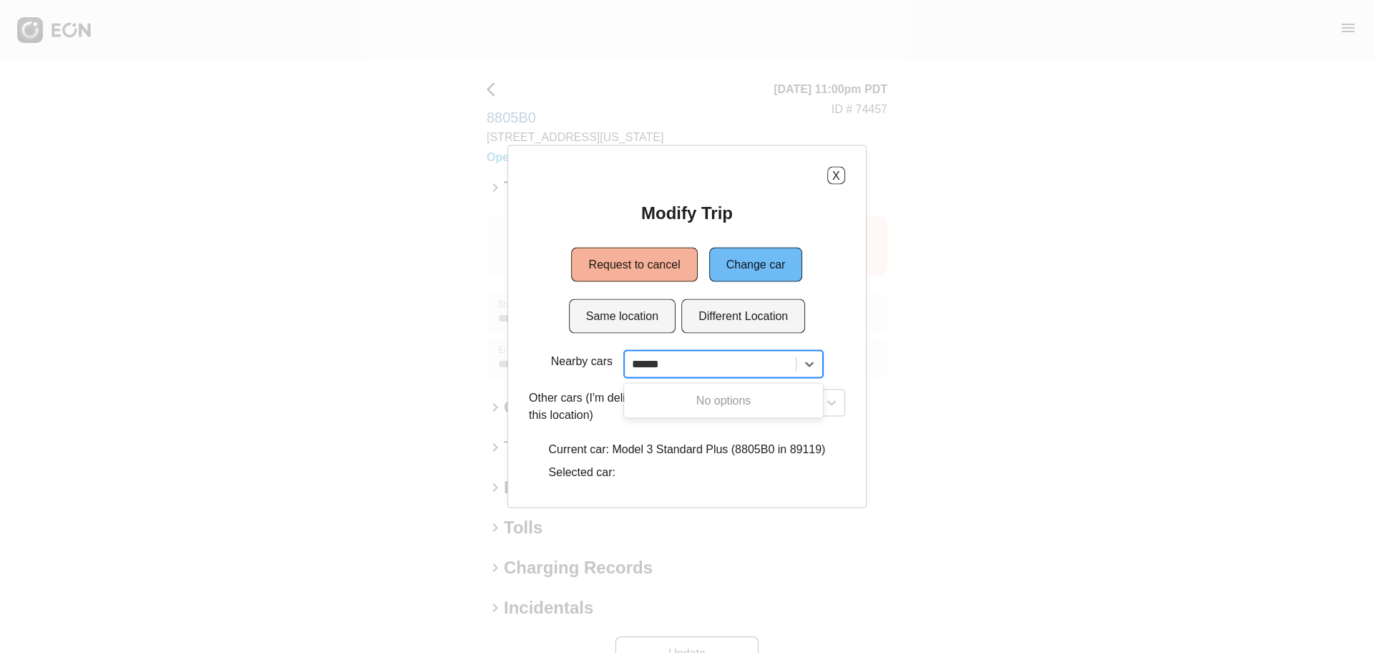
type input "******"
click at [732, 412] on div "No options" at bounding box center [723, 400] width 199 height 29
click at [623, 316] on button "Same location" at bounding box center [622, 316] width 107 height 34
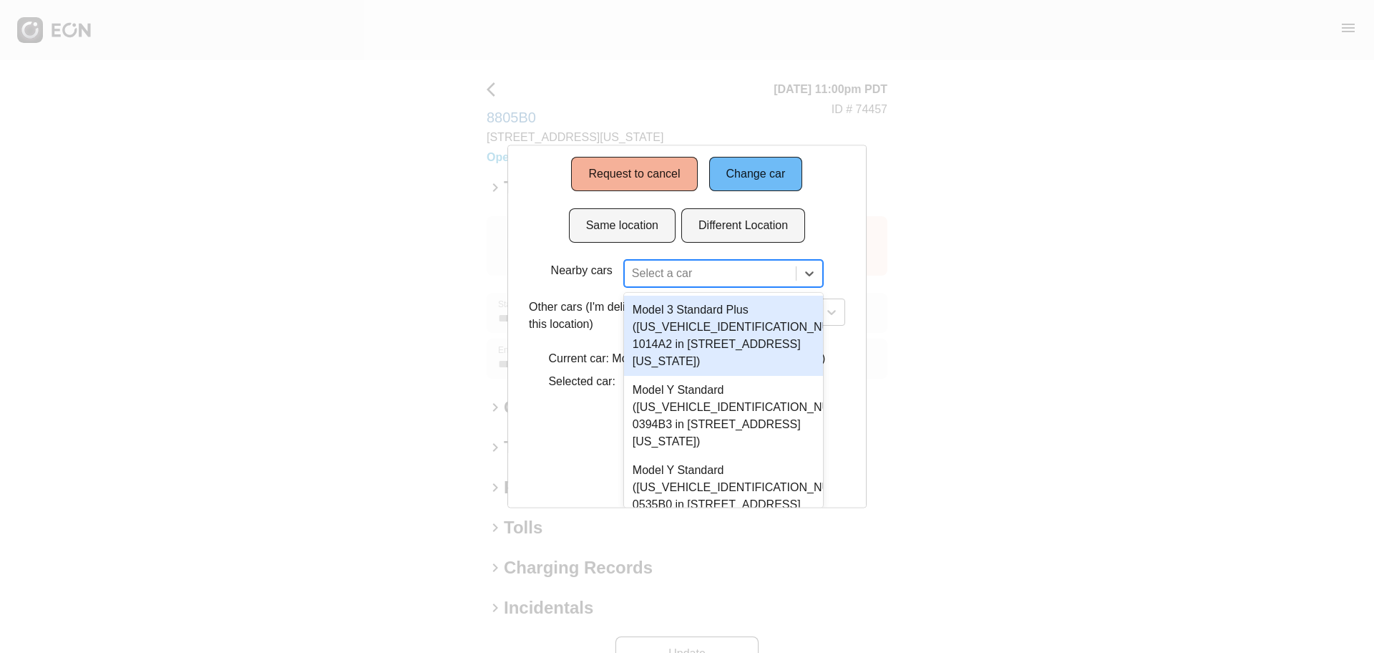
click at [650, 287] on div "35 results available. Use Up and Down to choose options, press Enter to select …" at bounding box center [723, 273] width 199 height 27
paste input "******"
type input "******"
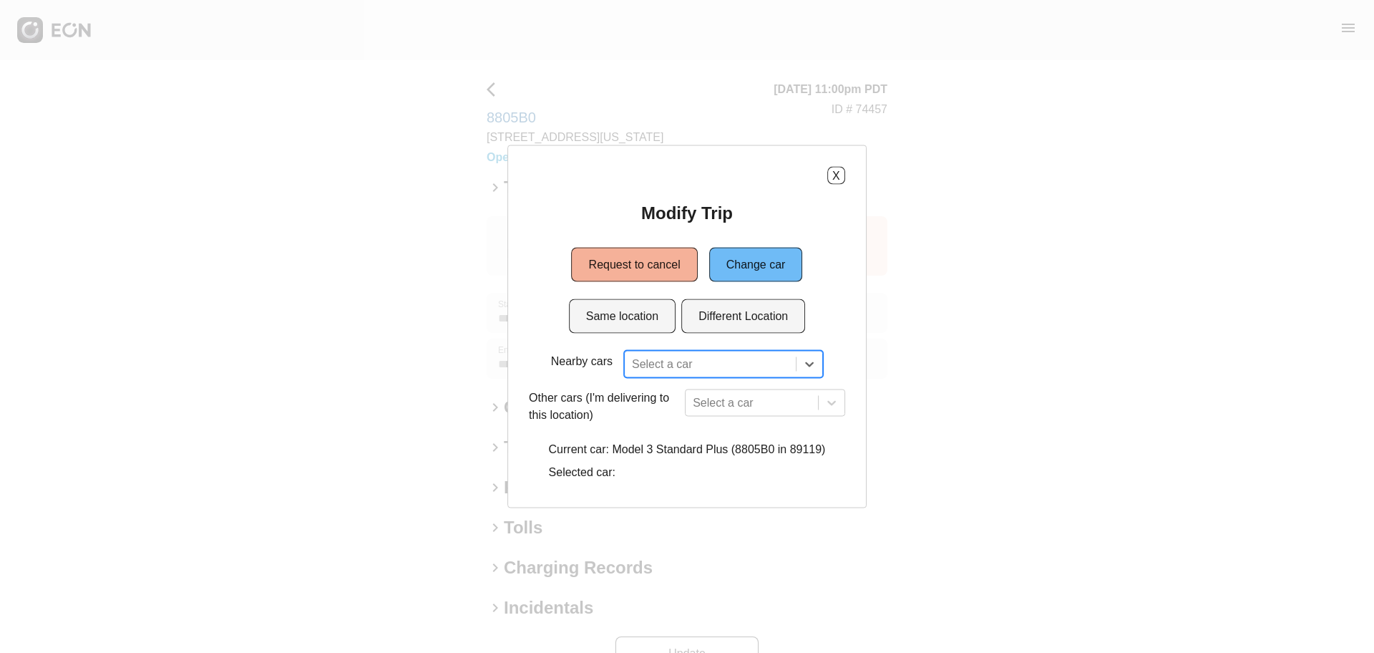
click at [755, 369] on div at bounding box center [710, 364] width 157 height 20
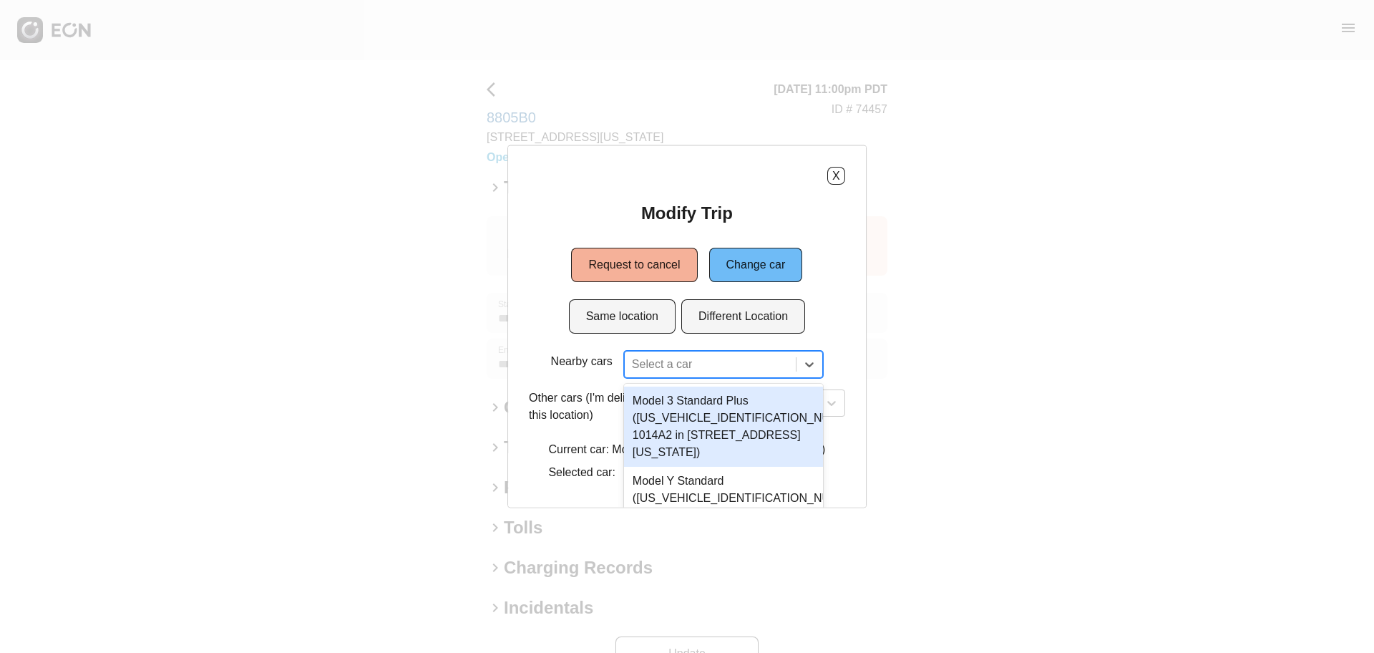
scroll to position [91, 0]
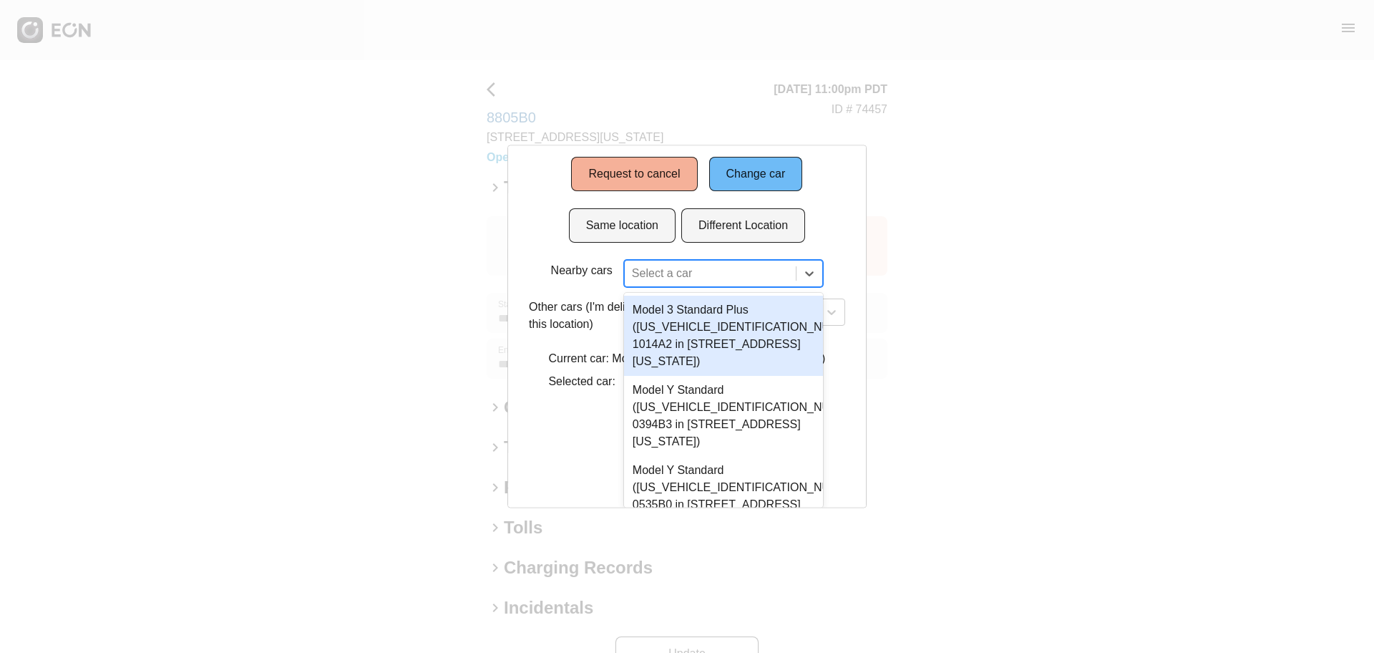
click at [755, 287] on div "35 results available. Use Up and Down to choose options, press Enter to select …" at bounding box center [723, 273] width 199 height 27
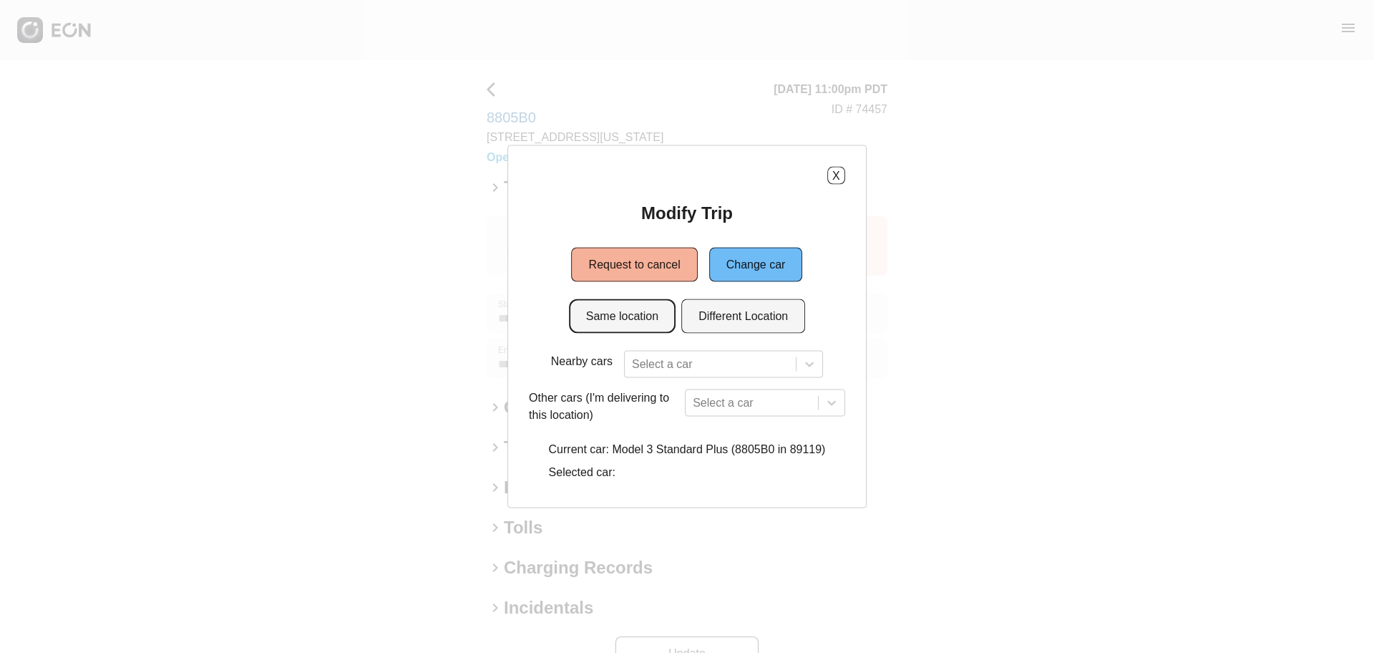
scroll to position [0, 0]
click at [638, 223] on div "Modify Trip Request to cancel Change car Same location Different Location Nearb…" at bounding box center [687, 344] width 316 height 285
click at [636, 318] on button "Same location" at bounding box center [622, 316] width 107 height 34
click at [662, 365] on div "Select a car" at bounding box center [723, 364] width 199 height 27
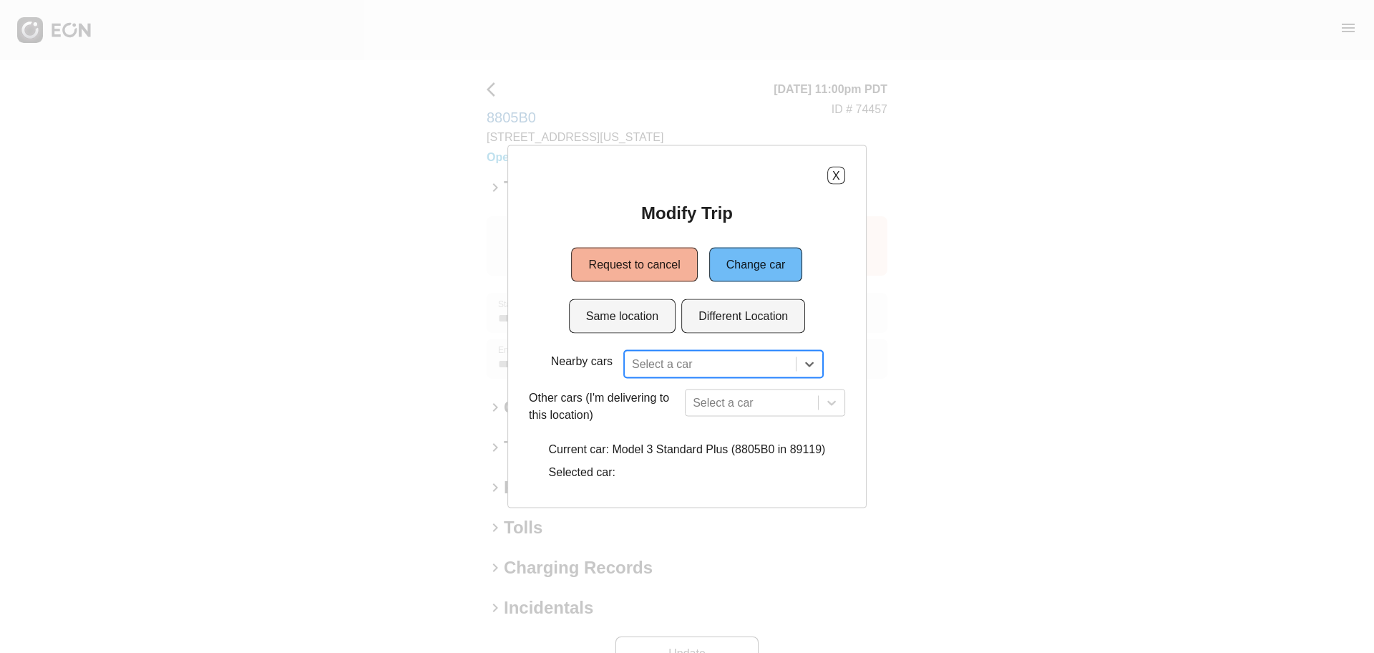
scroll to position [0, 0]
